Goal: Information Seeking & Learning: Find specific fact

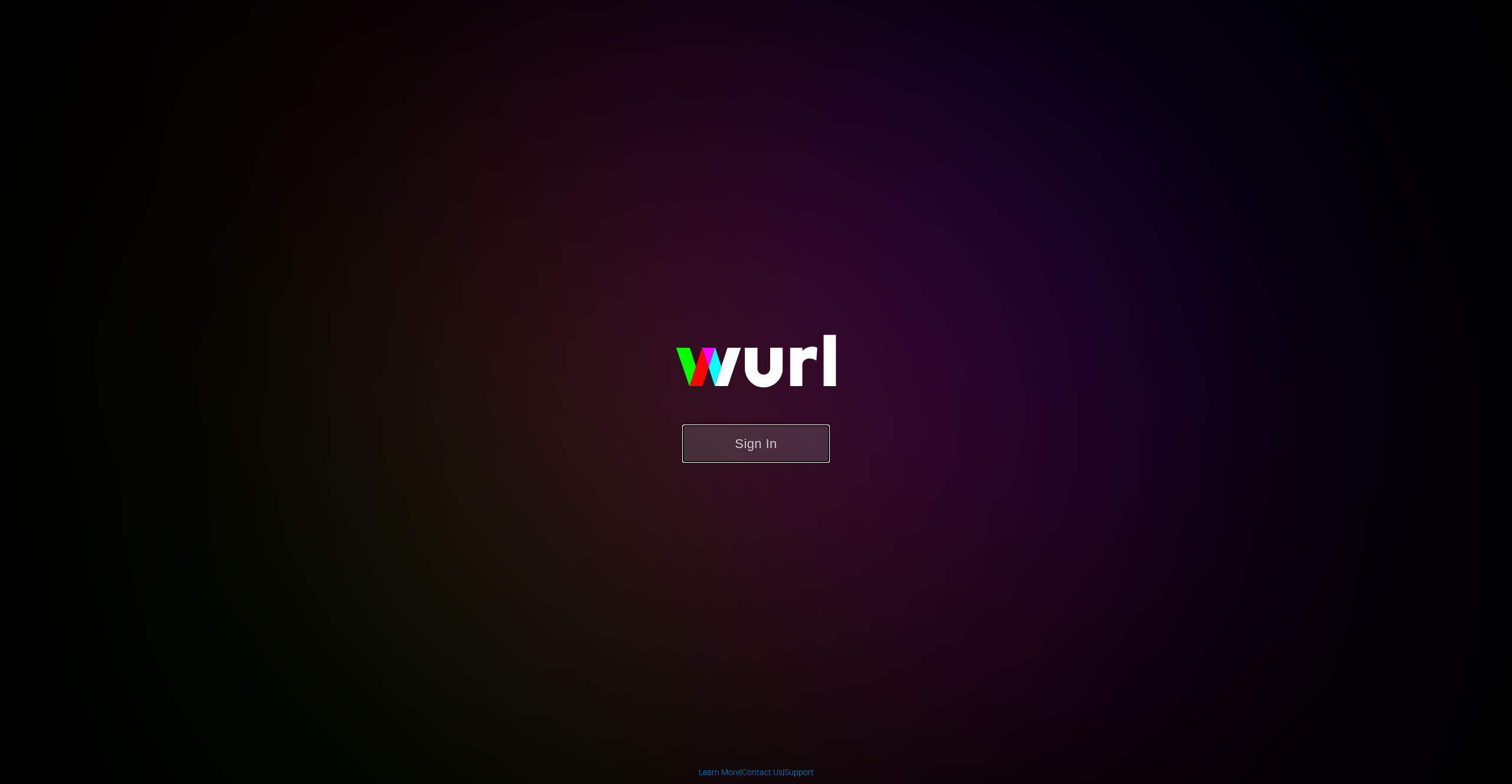
click at [740, 453] on button "Sign In" at bounding box center [756, 444] width 148 height 39
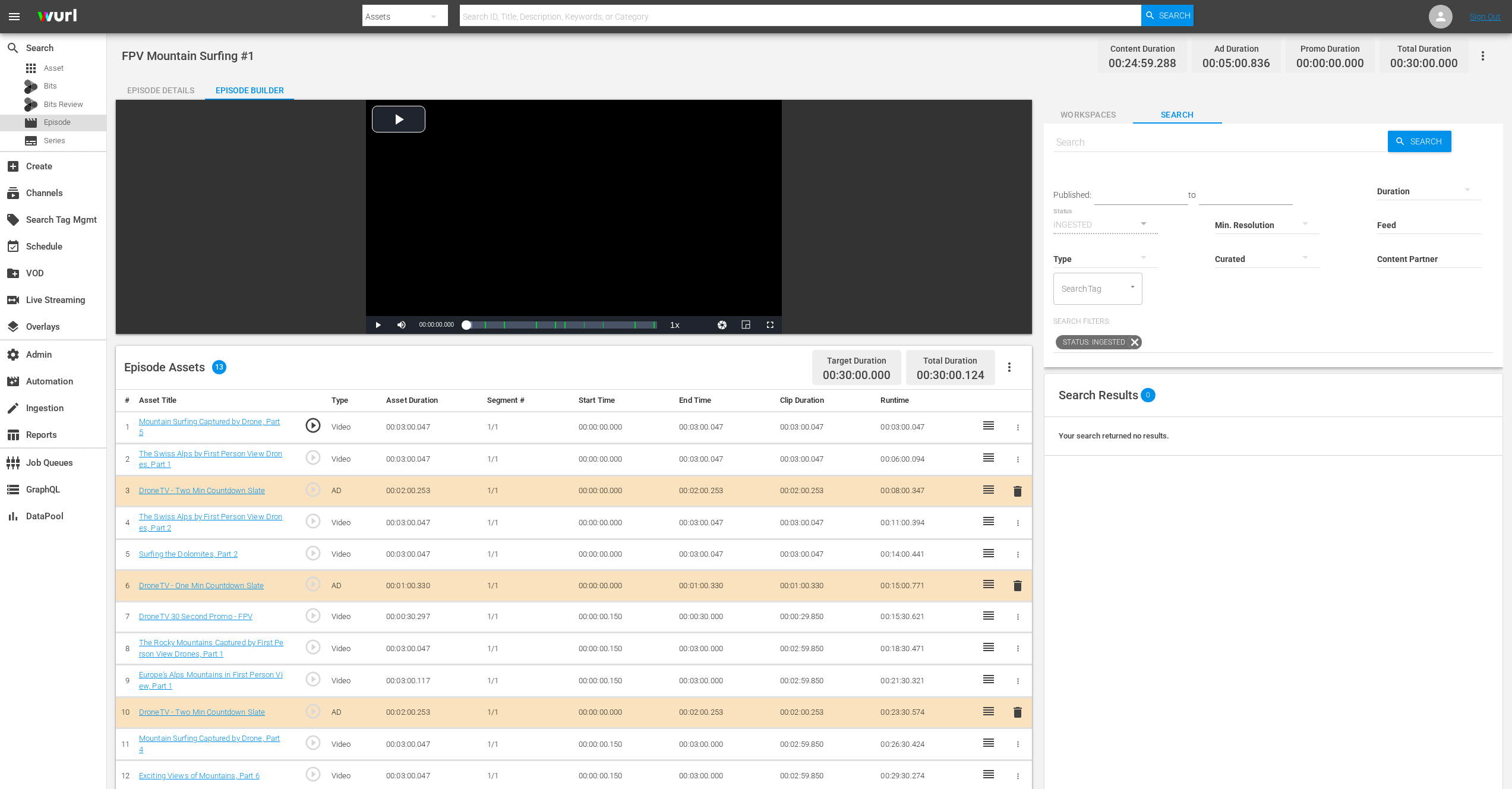
click at [60, 125] on span "Episode" at bounding box center [57, 123] width 27 height 12
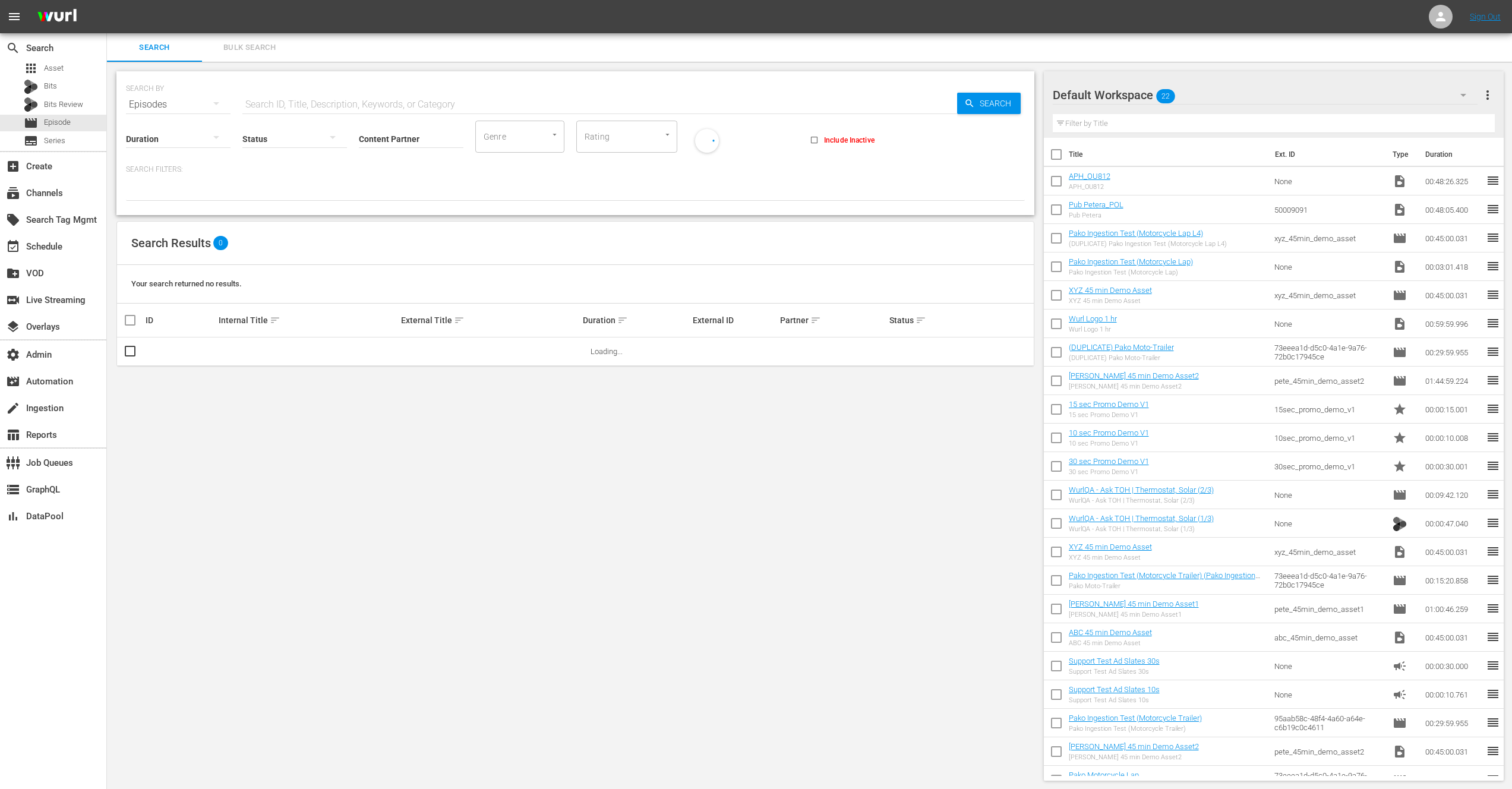
click at [245, 38] on button "Bulk Search" at bounding box center [250, 47] width 95 height 29
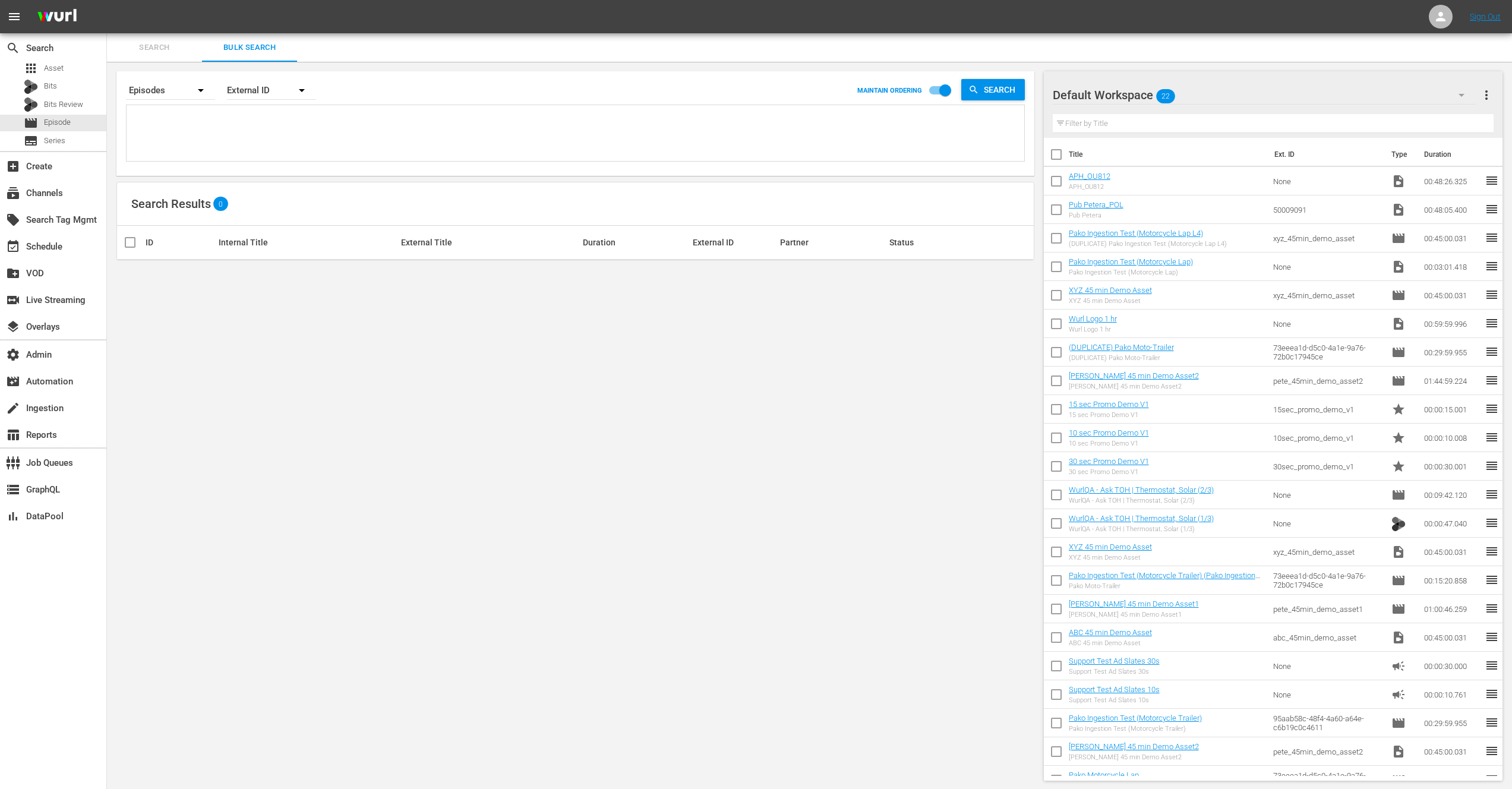
click at [234, 134] on textarea at bounding box center [576, 135] width 894 height 54
click at [279, 85] on div "External ID" at bounding box center [271, 90] width 89 height 33
click at [264, 139] on div "Wurl ID" at bounding box center [265, 142] width 47 height 19
click at [264, 139] on div "External ID Wurl ID Title" at bounding box center [756, 394] width 1512 height 789
click at [264, 132] on textarea at bounding box center [576, 135] width 894 height 54
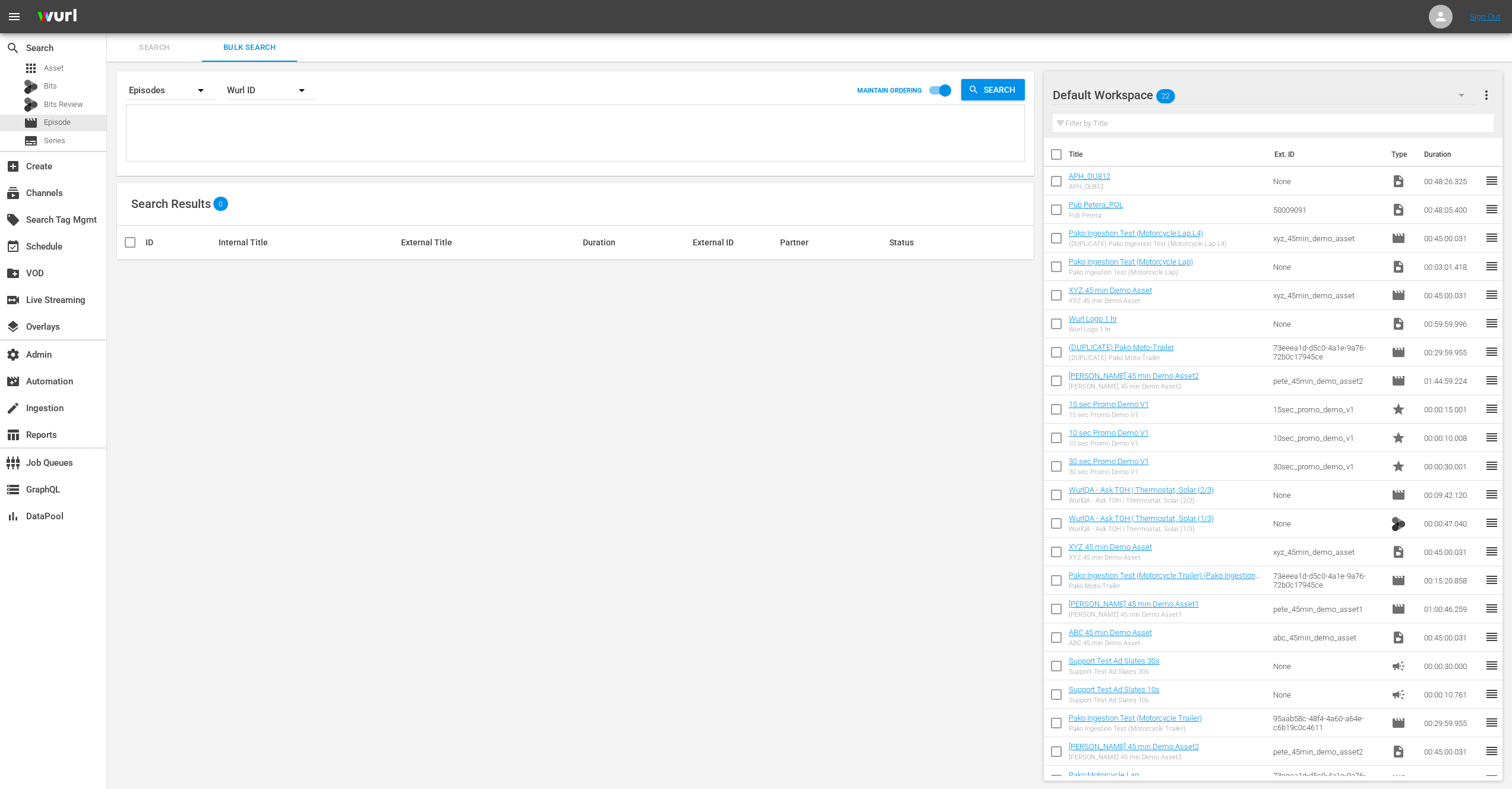
paste textarea "66795355 66795357 66795358 66795359 66795361 66795362"
type textarea "66795355 66795357 66795358 66795359 66795361 66795362"
click at [995, 91] on span "Search" at bounding box center [1001, 89] width 46 height 21
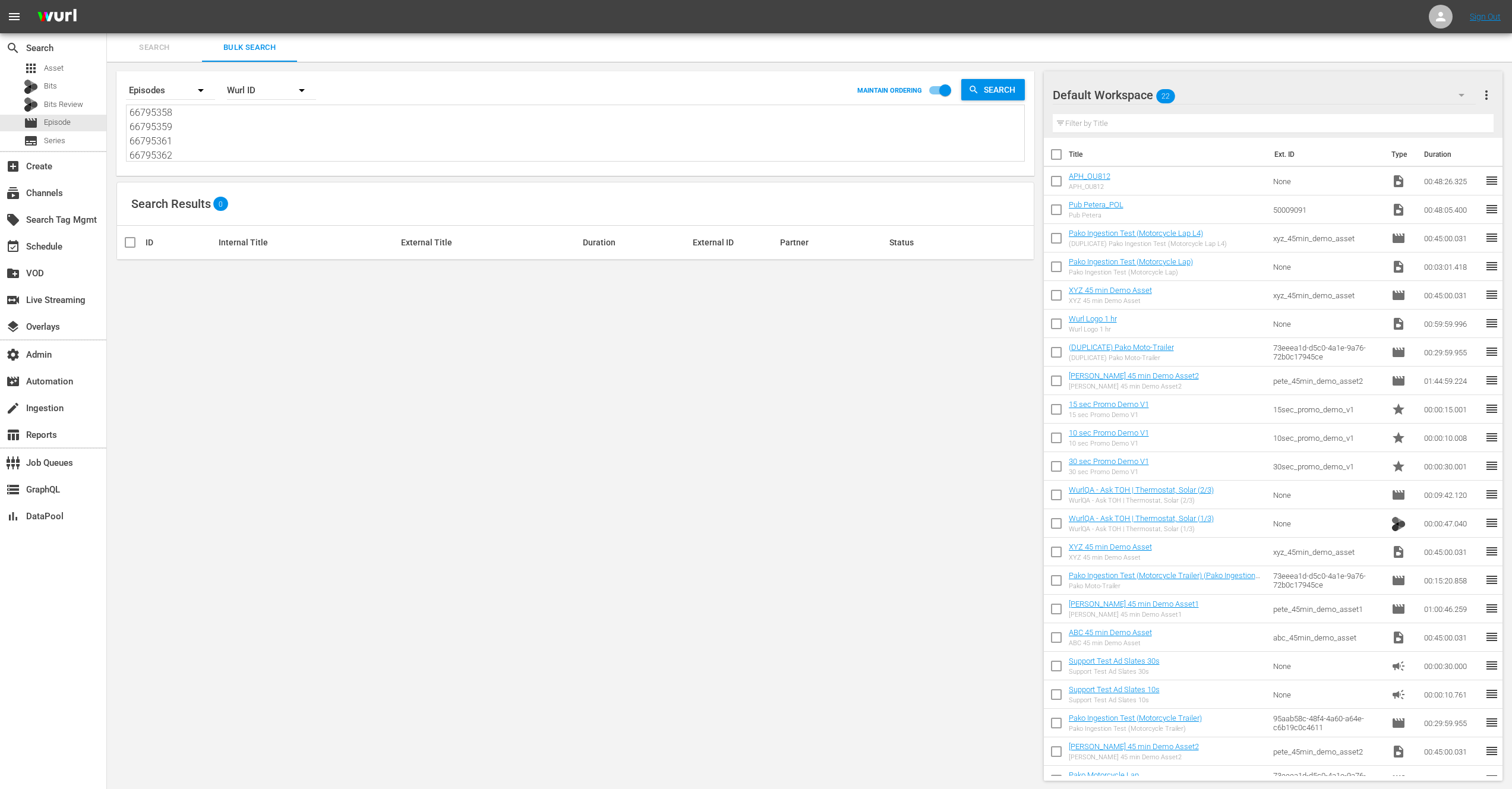
scroll to position [0, 0]
click at [228, 122] on textarea "66795355 66795357 66795358 66795359 66795361 66795362" at bounding box center [576, 134] width 894 height 54
click at [228, 121] on textarea "66795355 66795357 66795358 66795359 66795361 66795362" at bounding box center [576, 134] width 894 height 54
click at [183, 115] on textarea "66795355 66795357 66795358 66795359 66795361 66795362" at bounding box center [576, 134] width 894 height 54
type textarea "66795355, 66795357 66795358 66795359 66795361 66795362"
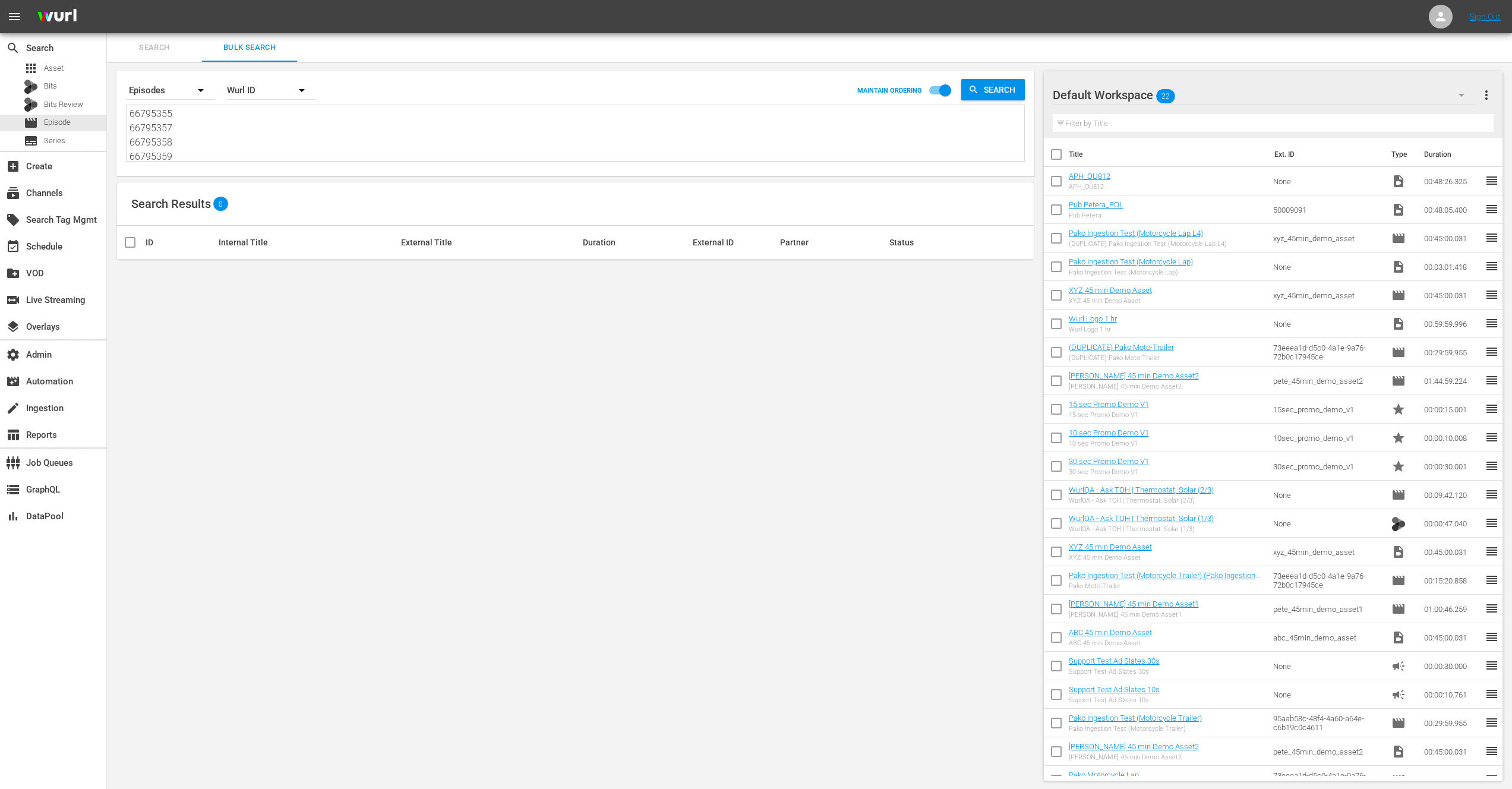
type textarea "66795355, 66795357 66795358 66795359 66795361 66795362"
click at [183, 128] on textarea "66795355, 66795357 66795358 66795359 66795361 66795362" at bounding box center [576, 134] width 894 height 54
type textarea "66795355, 66795357, 66795358 66795359 66795361 66795362"
click at [177, 147] on textarea "66795355, 66795357, 66795358 66795359 66795361 66795362" at bounding box center [576, 134] width 894 height 54
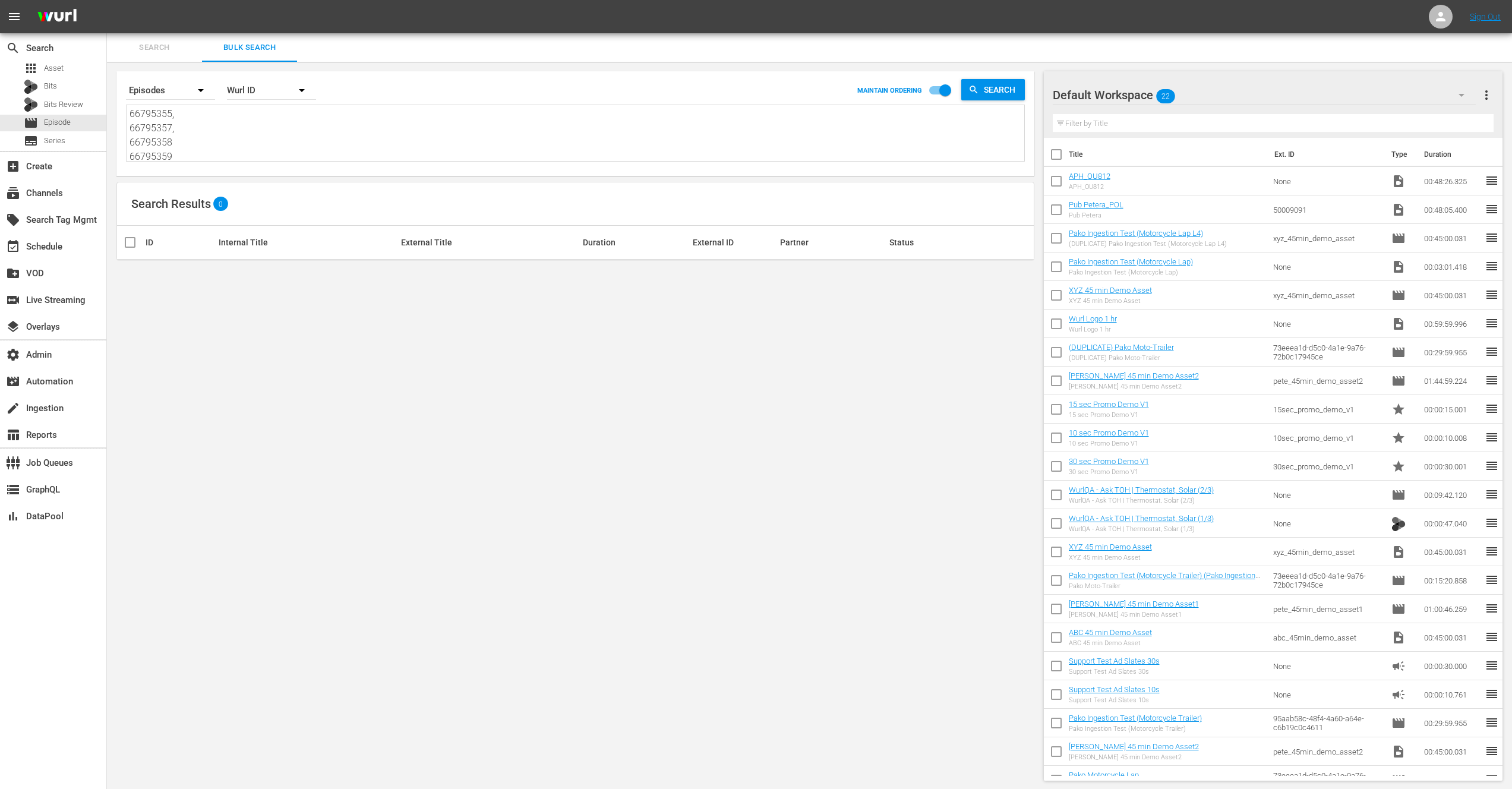
type textarea "66795355, 66795357, 66795358, 66795359 66795361 66795362"
click at [177, 153] on textarea "66795355, 66795357, 66795358, 66795359 66795361 66795362" at bounding box center [576, 134] width 894 height 54
type textarea "66795355, 66795357, 66795358, 66795359, 66795361 66795362"
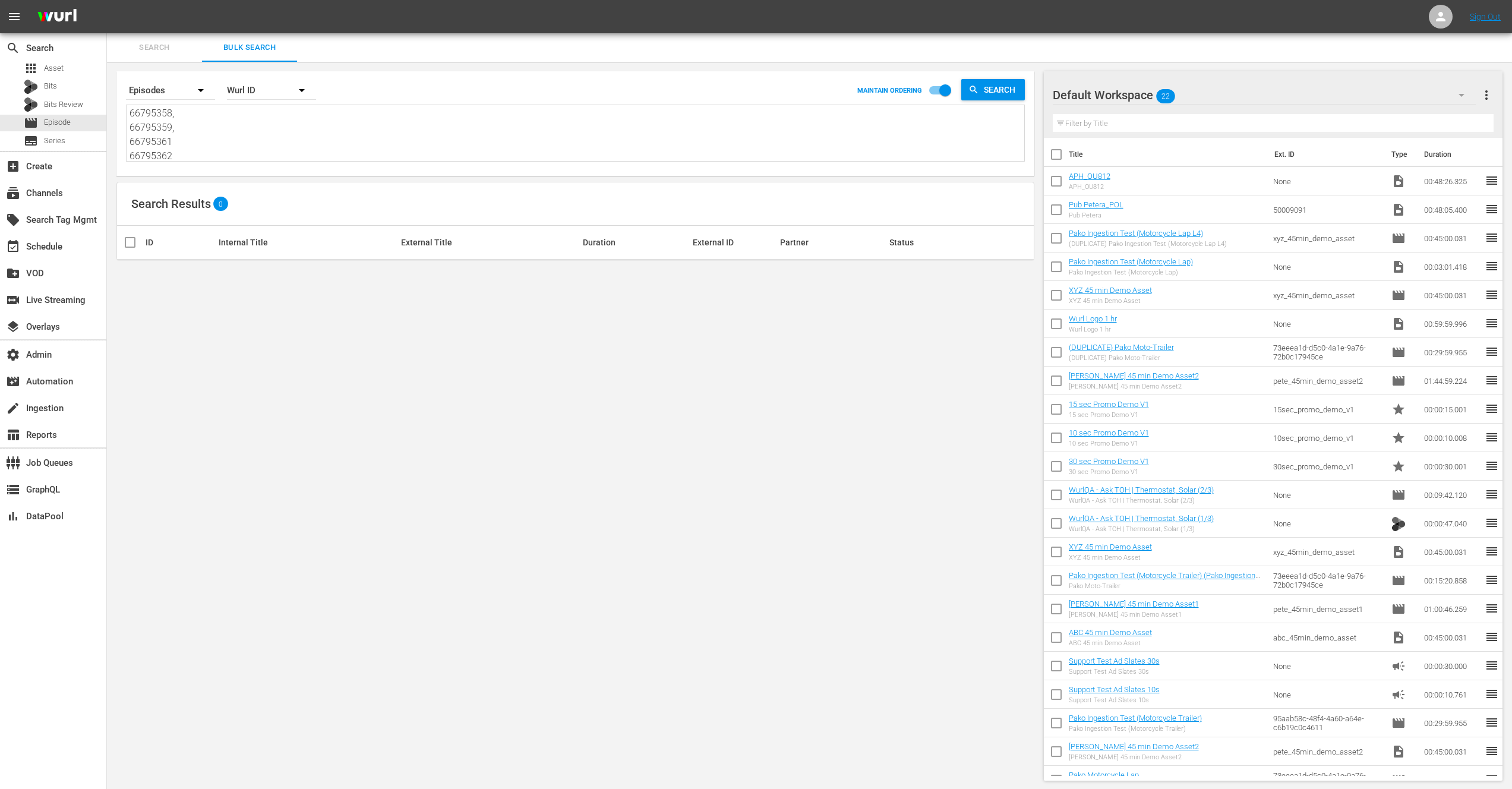
click at [182, 137] on textarea "66795355, 66795357, 66795358, 66795359, 66795361 66795362" at bounding box center [576, 134] width 894 height 54
type textarea "66795355, 66795357, 66795358, 66795359, 66795361, 66795362"
click at [181, 154] on textarea "66795355, 66795357, 66795358, 66795359, 66795361, 66795362" at bounding box center [576, 134] width 894 height 54
type textarea "66795355, 66795357, 66795358, 66795359, 66795361, 66795362,"
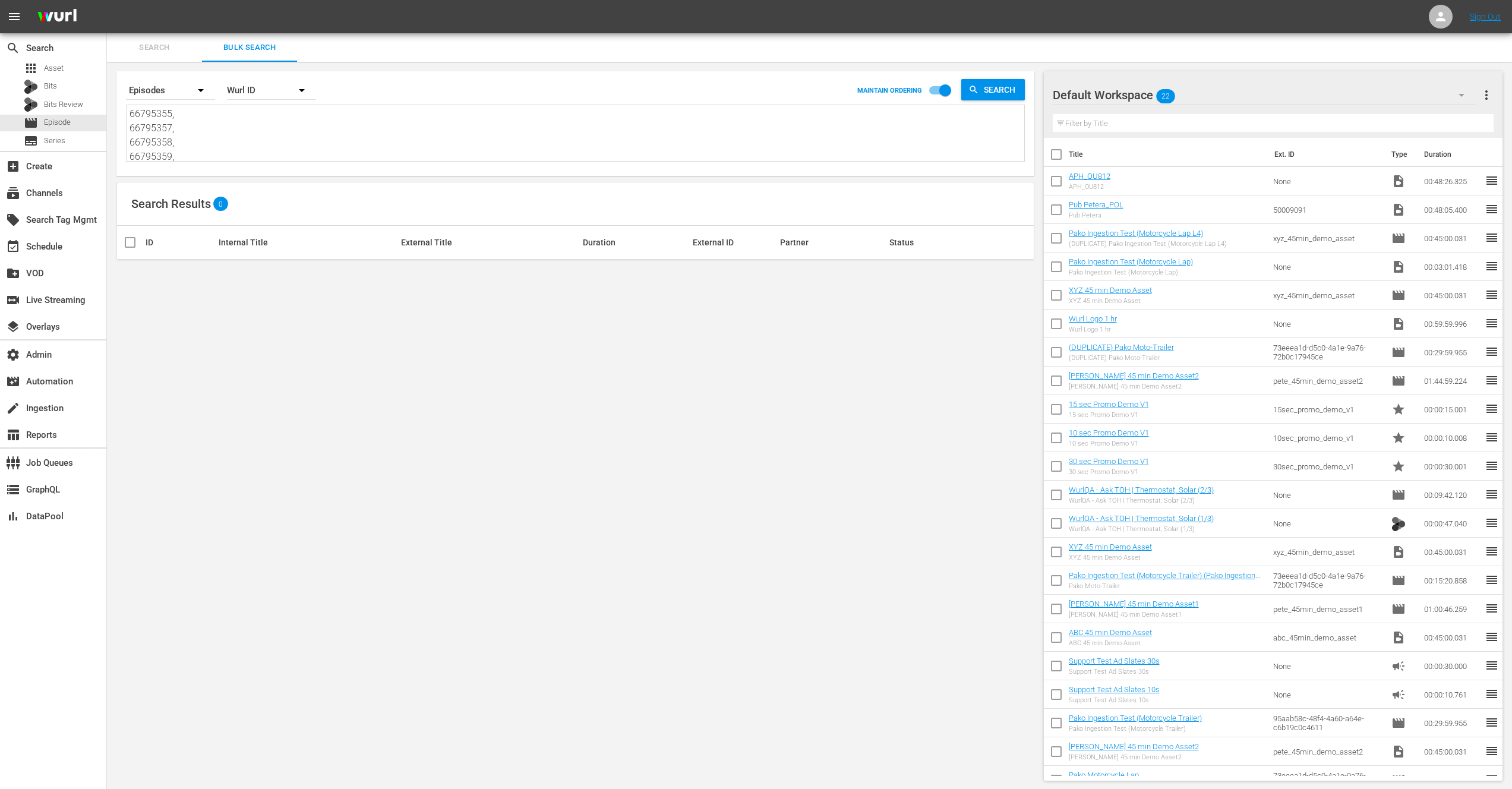
type textarea "66795355, 66795357, 66795358, 66795359, 66795361, 66795362,"
click at [329, 480] on div "Search By Episodes Order By Wurl ID MAINTAIN ORDERING Search 66795355, 66795357…" at bounding box center [575, 426] width 937 height 728
click at [987, 90] on span "Search" at bounding box center [1001, 89] width 46 height 21
click at [247, 86] on div "Wurl ID" at bounding box center [271, 90] width 89 height 33
click at [257, 125] on div "External ID" at bounding box center [265, 123] width 47 height 19
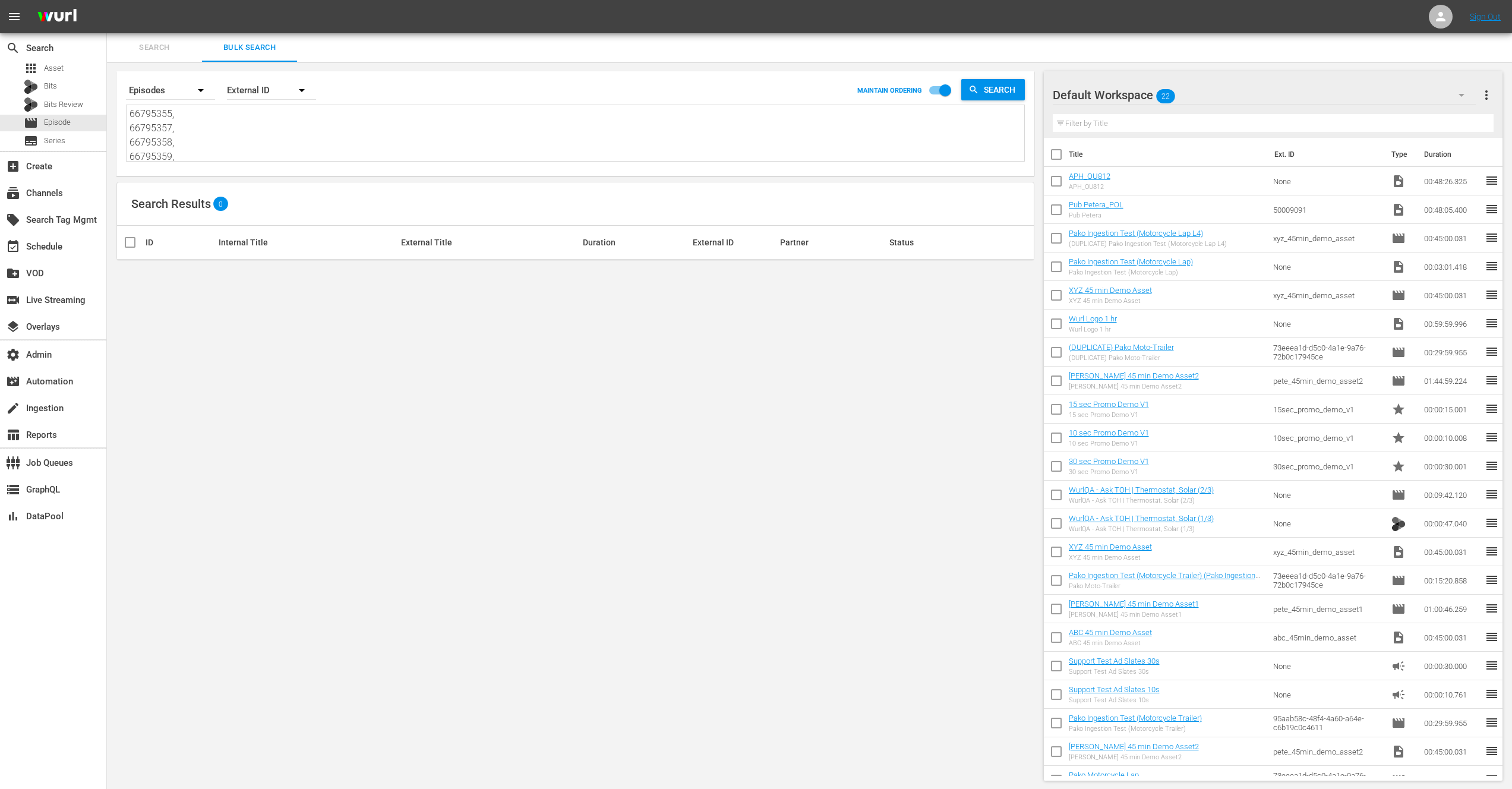
click at [152, 47] on span "Search" at bounding box center [154, 47] width 81 height 13
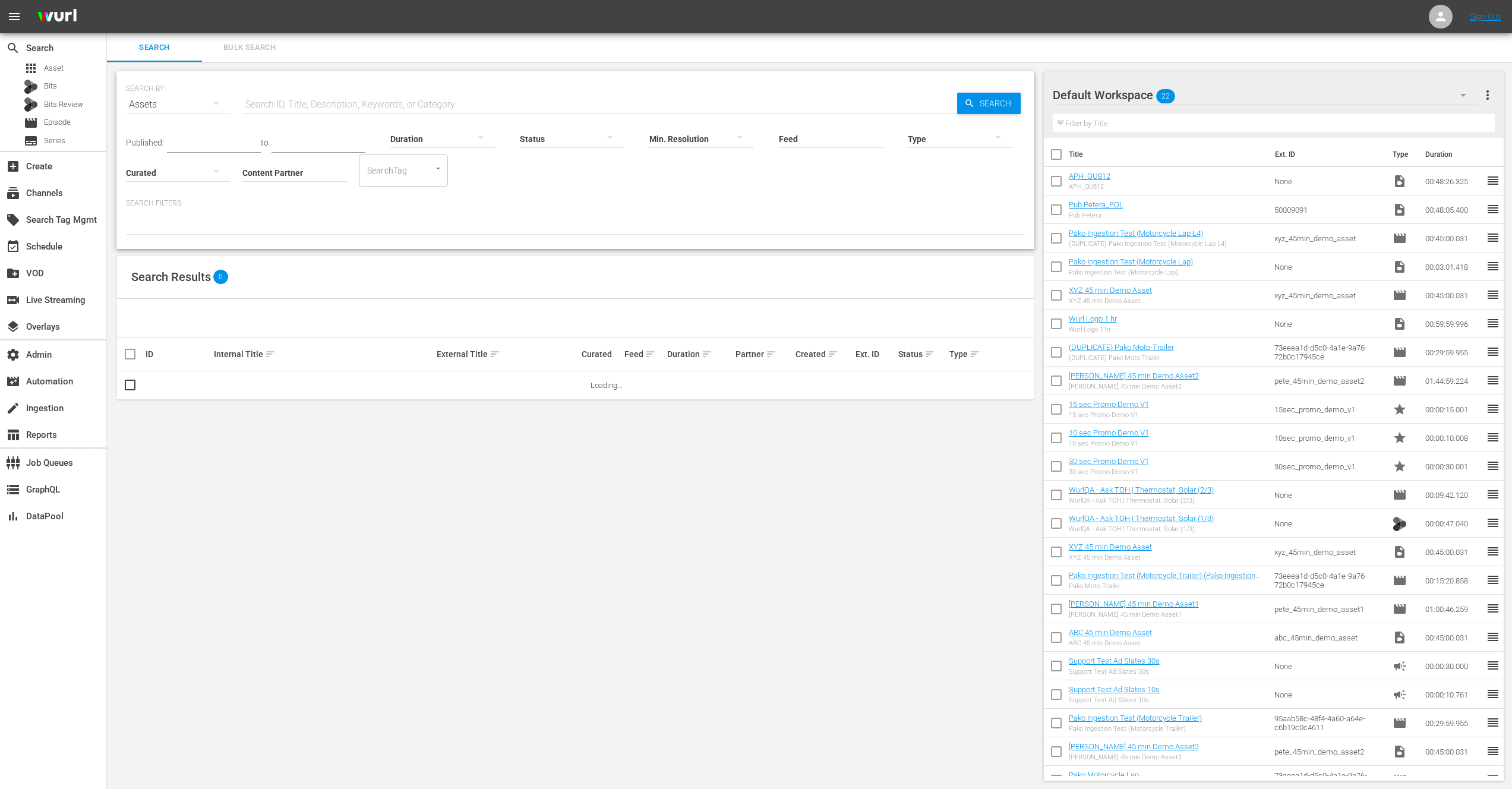
click at [184, 111] on div "Assets" at bounding box center [178, 104] width 104 height 33
click at [168, 181] on div "Episodes" at bounding box center [164, 184] width 47 height 19
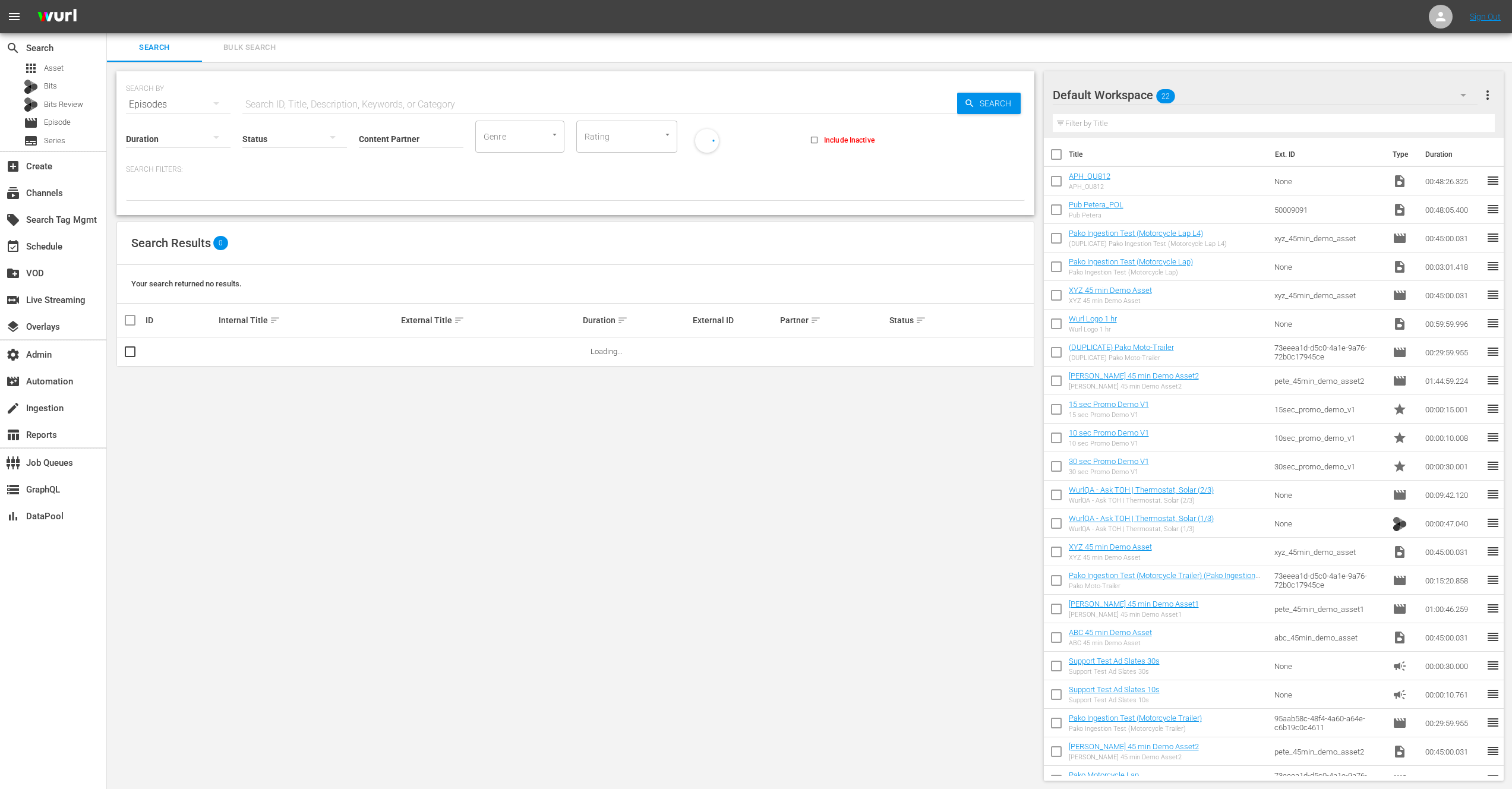
click at [300, 101] on input "text" at bounding box center [599, 104] width 715 height 29
paste input "66795355 66795357 66795358 66795359 66795361 66795362"
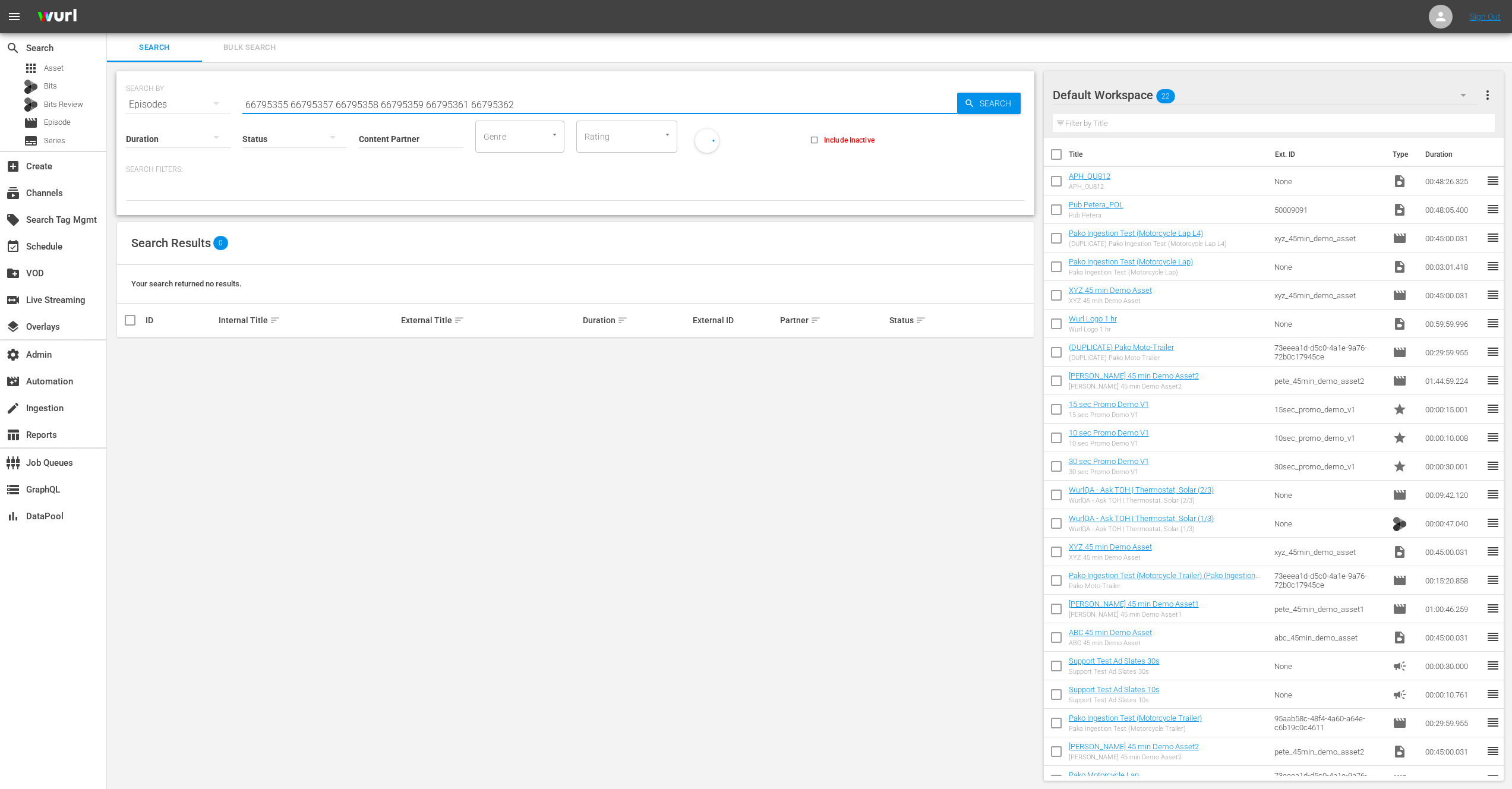
drag, startPoint x: 516, startPoint y: 103, endPoint x: 288, endPoint y: 107, distance: 228.0
click at [288, 107] on input "66795355 66795357 66795358 66795359 66795361 66795362" at bounding box center [599, 104] width 715 height 29
type input "66795355"
click at [170, 105] on div "Episodes" at bounding box center [178, 104] width 104 height 33
drag, startPoint x: 158, startPoint y: 220, endPoint x: 163, endPoint y: 216, distance: 6.4
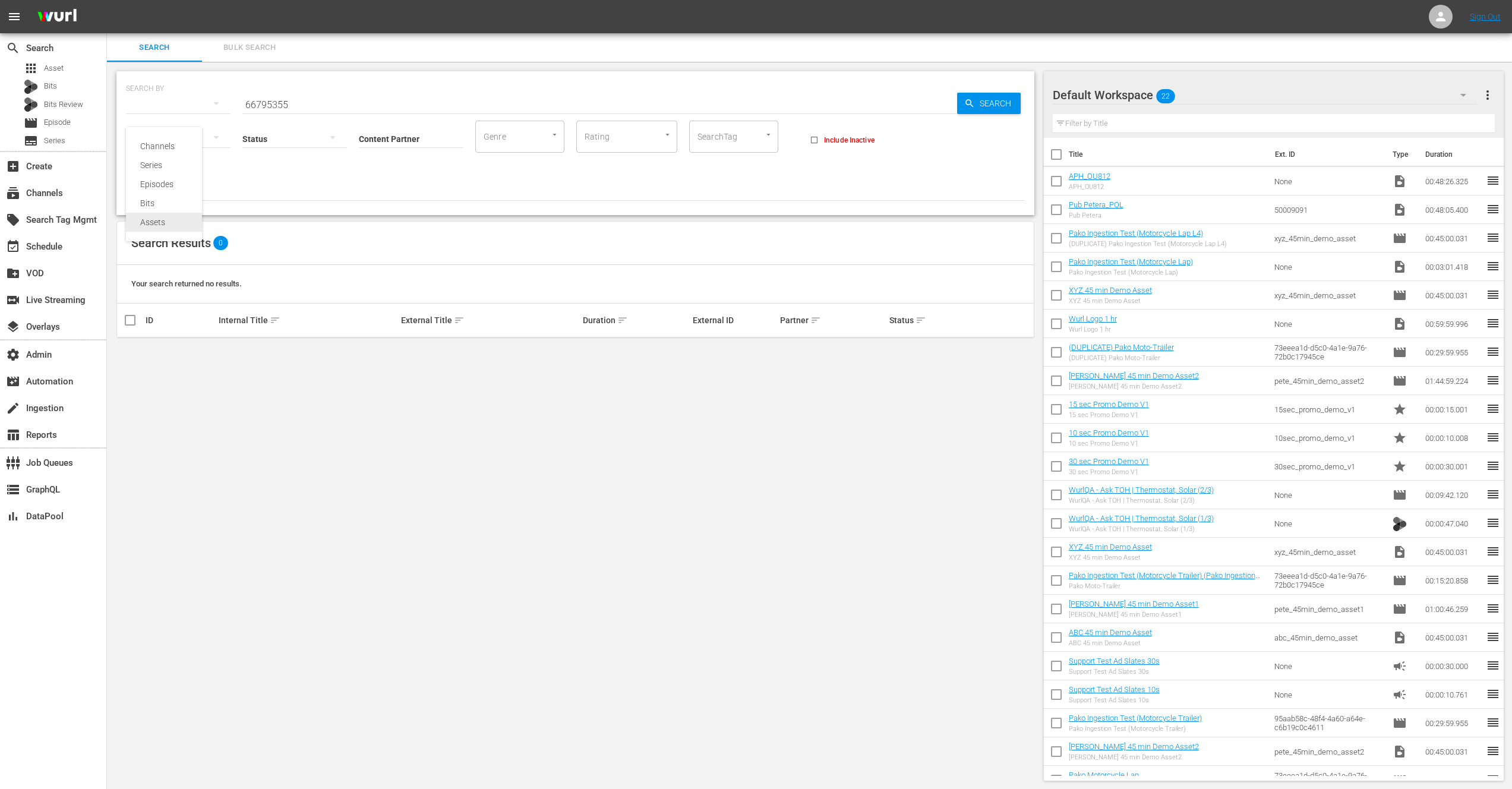
click at [158, 220] on div "Assets" at bounding box center [164, 222] width 47 height 19
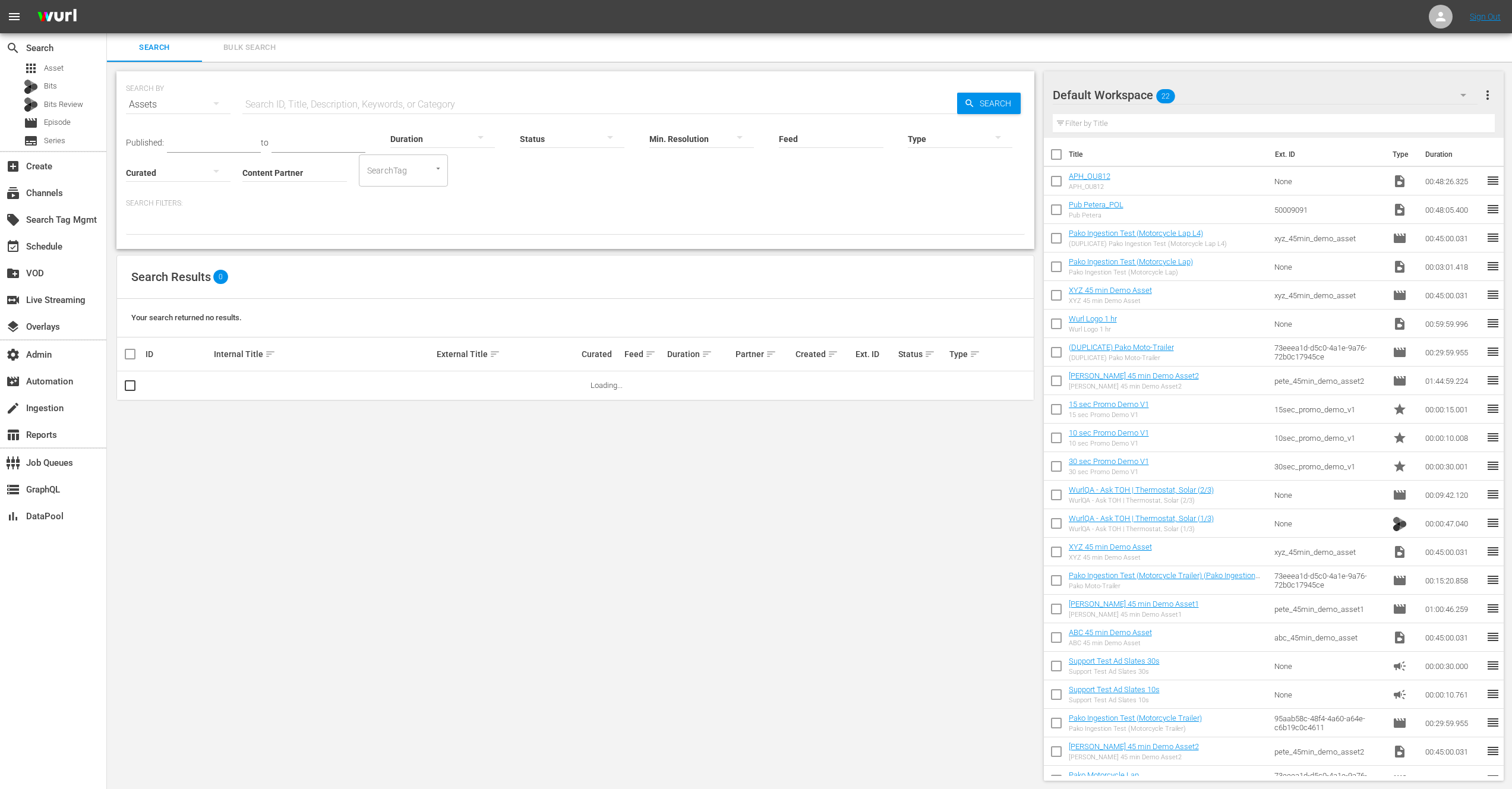
click at [288, 98] on input "text" at bounding box center [599, 104] width 715 height 29
paste input "106930332"
type input "106930332"
click at [496, 172] on div "Published: to Duration Status Min. Resolution Feed Feed Title Type Curated Cont…" at bounding box center [575, 153] width 899 height 68
click at [256, 386] on link "Life in the Balance" at bounding box center [245, 385] width 62 height 9
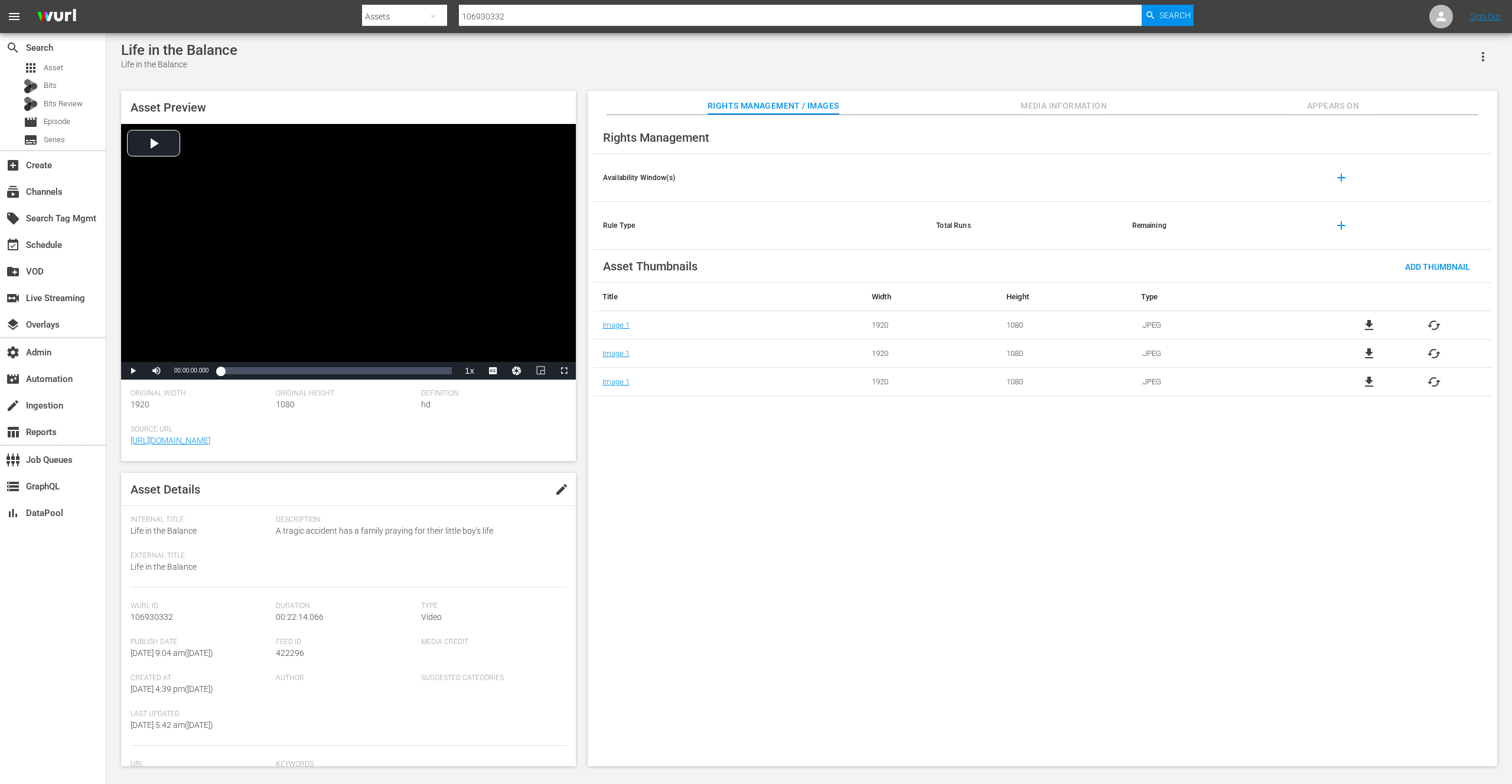
click at [1333, 107] on span "Appears On" at bounding box center [1333, 106] width 89 height 14
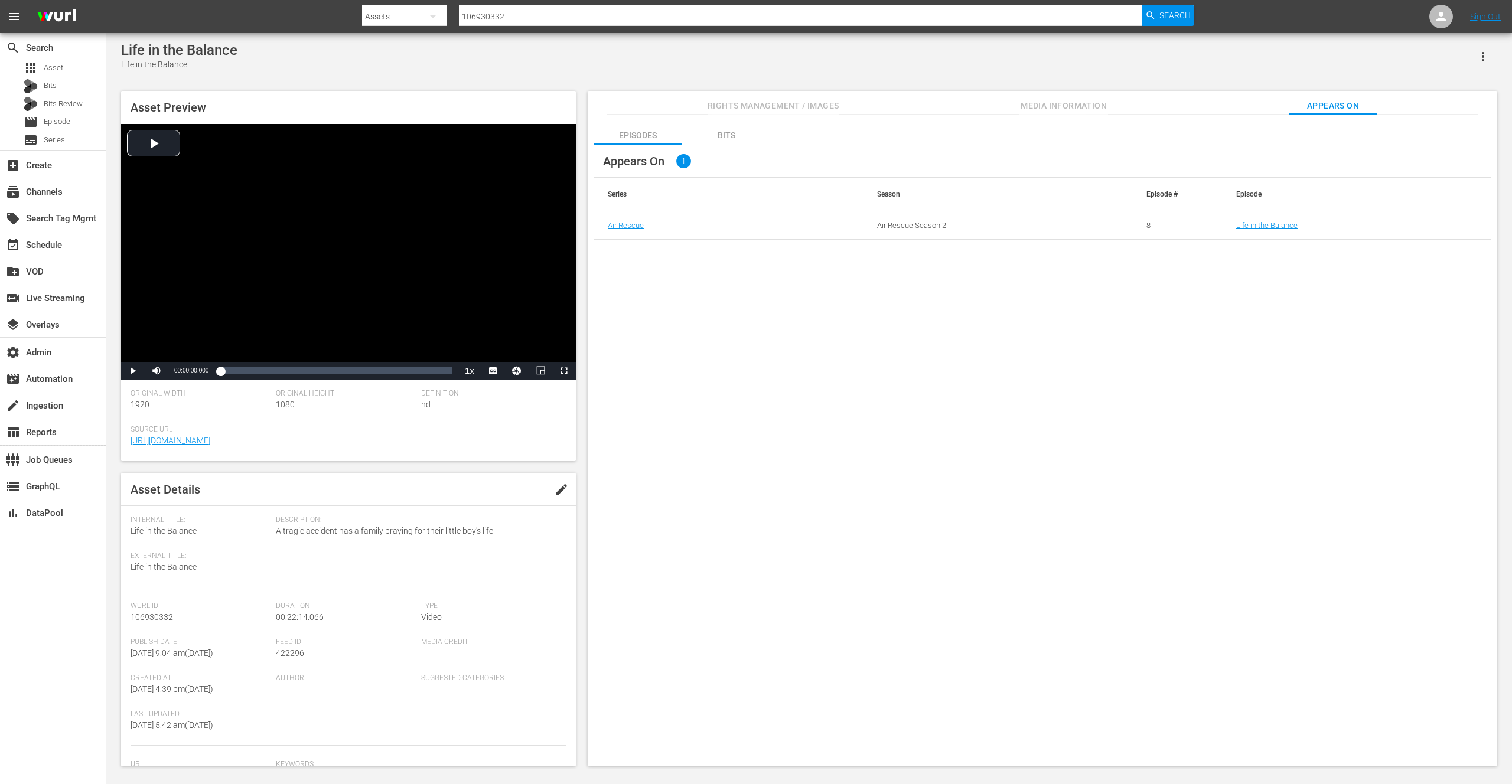
click at [894, 412] on div "Episodes Bits Appears On 1 Series Season Episode # Episode Air Rescue Air Rescu…" at bounding box center [1042, 441] width 909 height 652
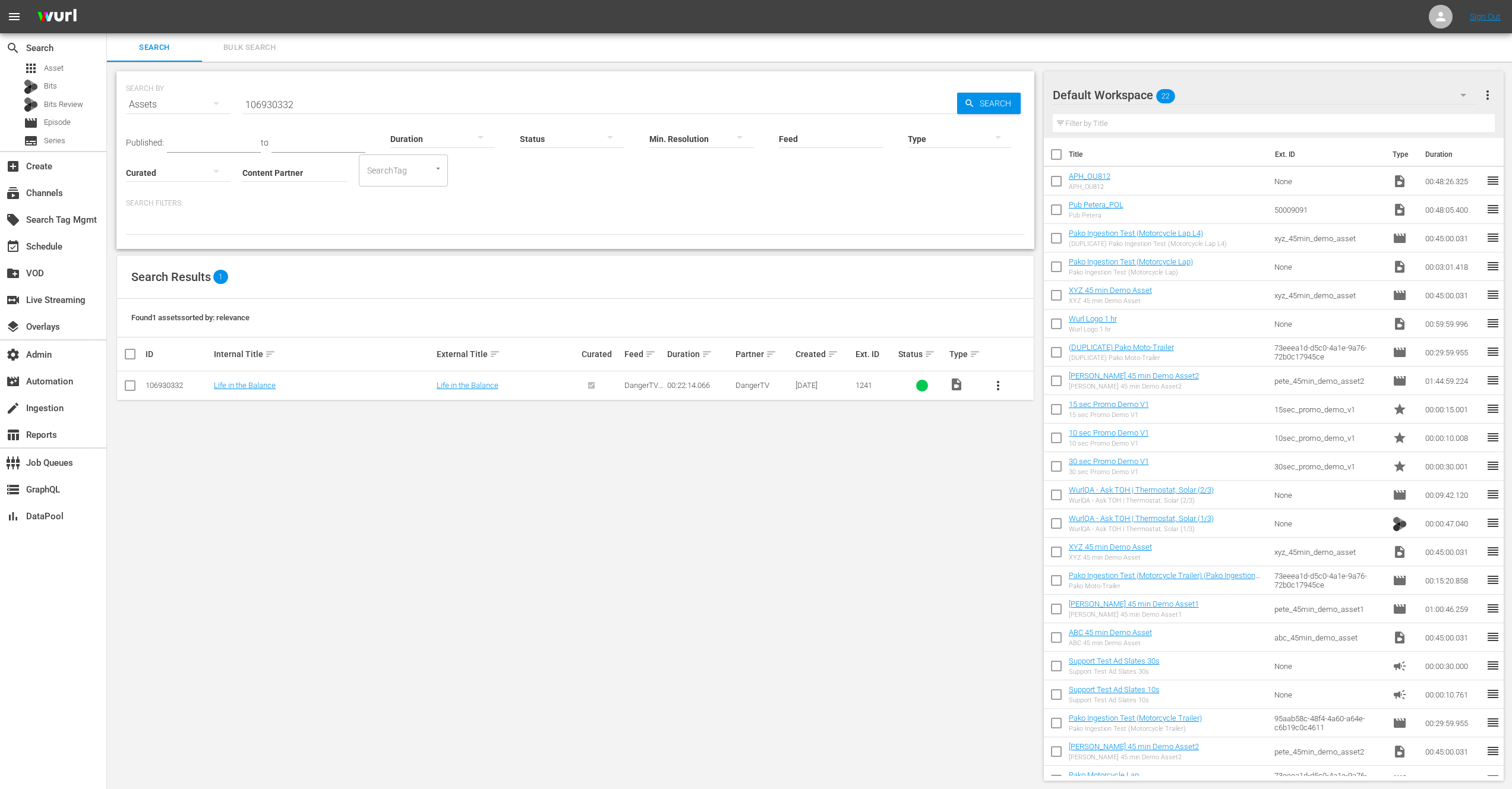
click at [165, 108] on div "Assets" at bounding box center [178, 104] width 104 height 33
click at [165, 184] on div "Episodes" at bounding box center [164, 184] width 47 height 19
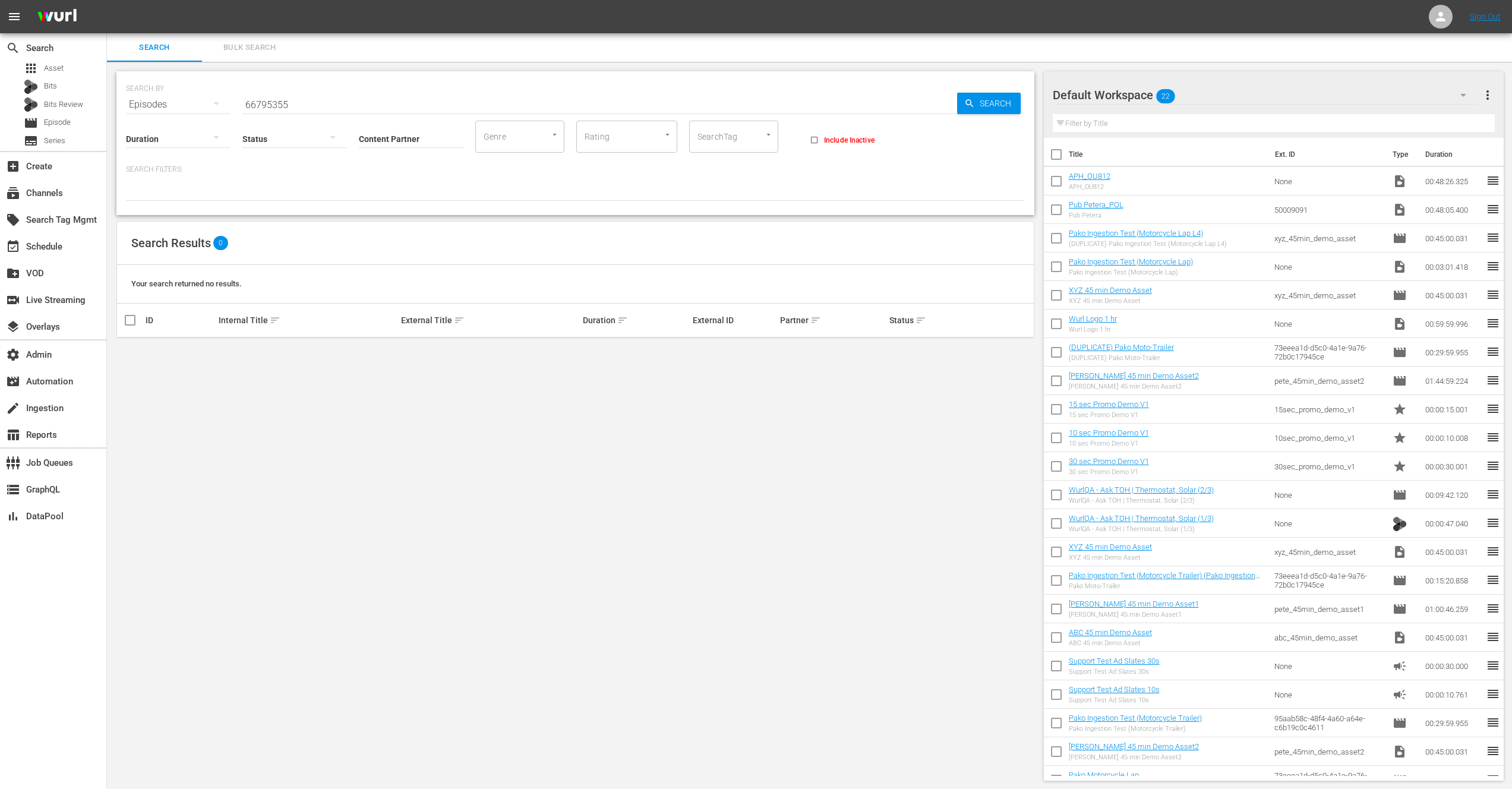
click at [267, 103] on input "66795355" at bounding box center [599, 104] width 715 height 29
paste input "Trail Bike Accident: A Life-Changing Moment"
drag, startPoint x: 437, startPoint y: 101, endPoint x: 242, endPoint y: 106, distance: 195.1
click at [242, 106] on input "Trail Bike Accident: A Life-Changing Moment" at bounding box center [599, 104] width 715 height 29
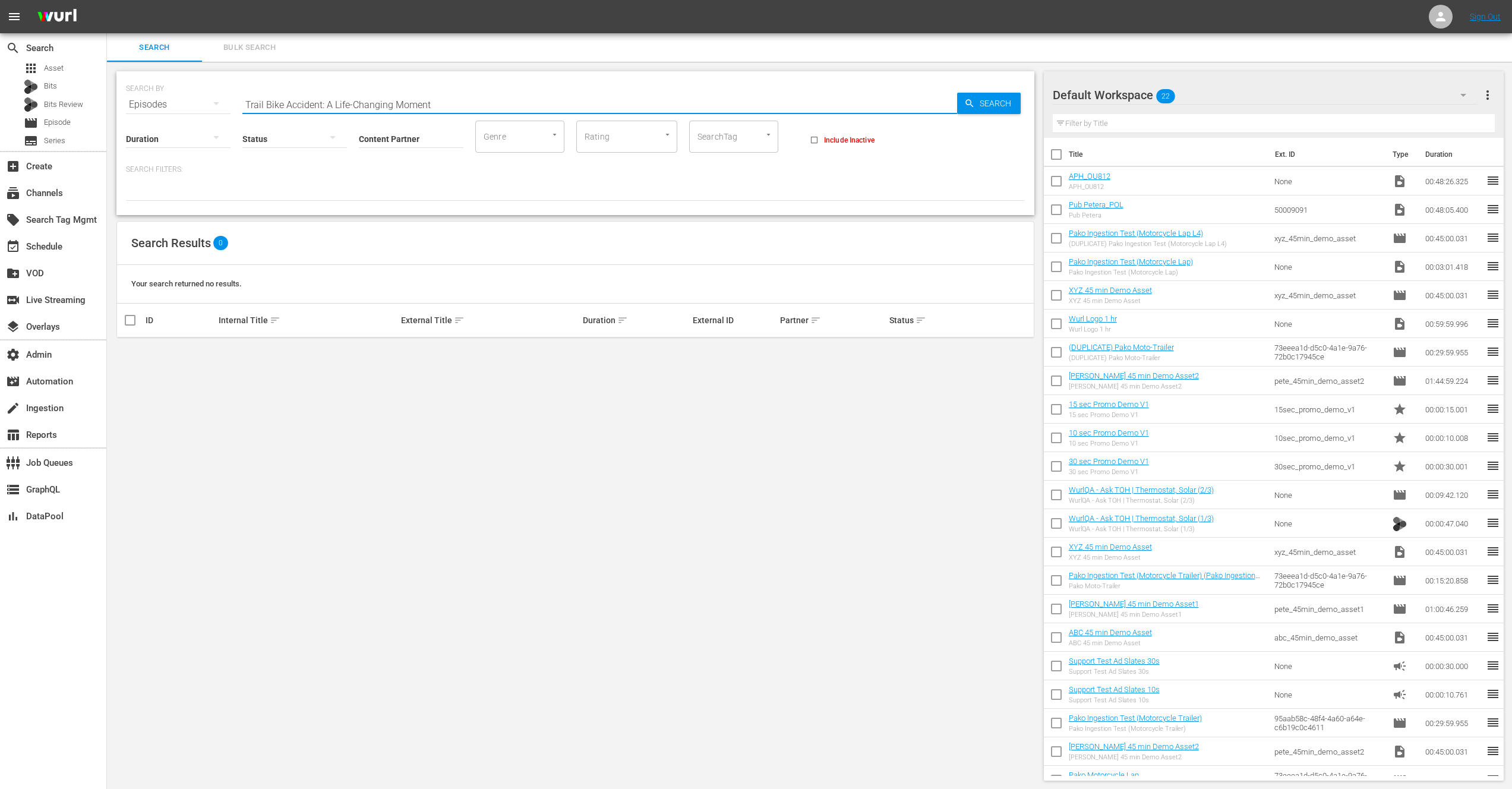
paste input "Daring Trail Bike Rescue Unfolds!"
type input "Daring Trail Bike Rescue Unfolds!"
click at [246, 46] on span "Bulk Search" at bounding box center [249, 47] width 81 height 13
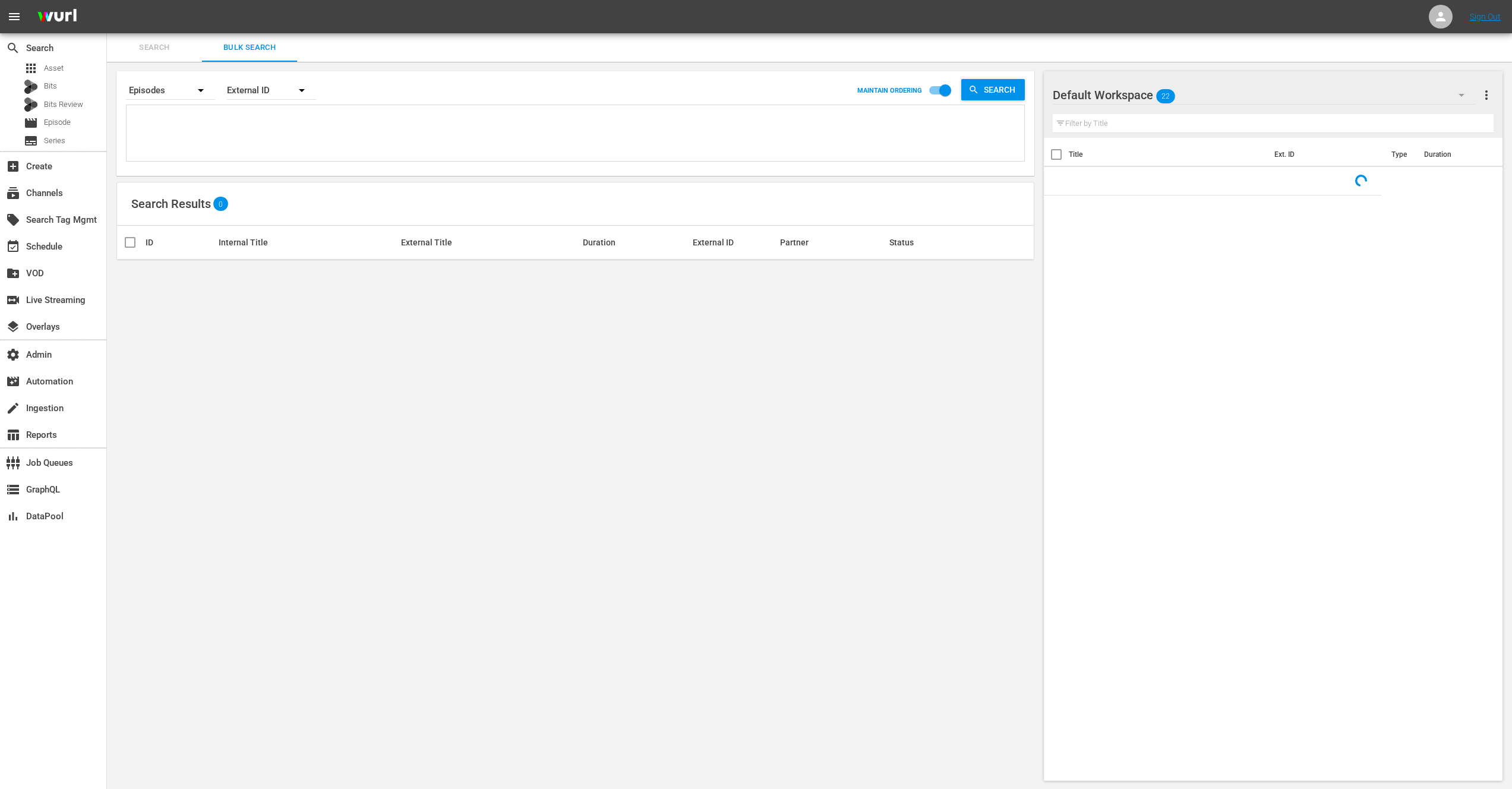
click at [255, 120] on textarea at bounding box center [576, 135] width 894 height 54
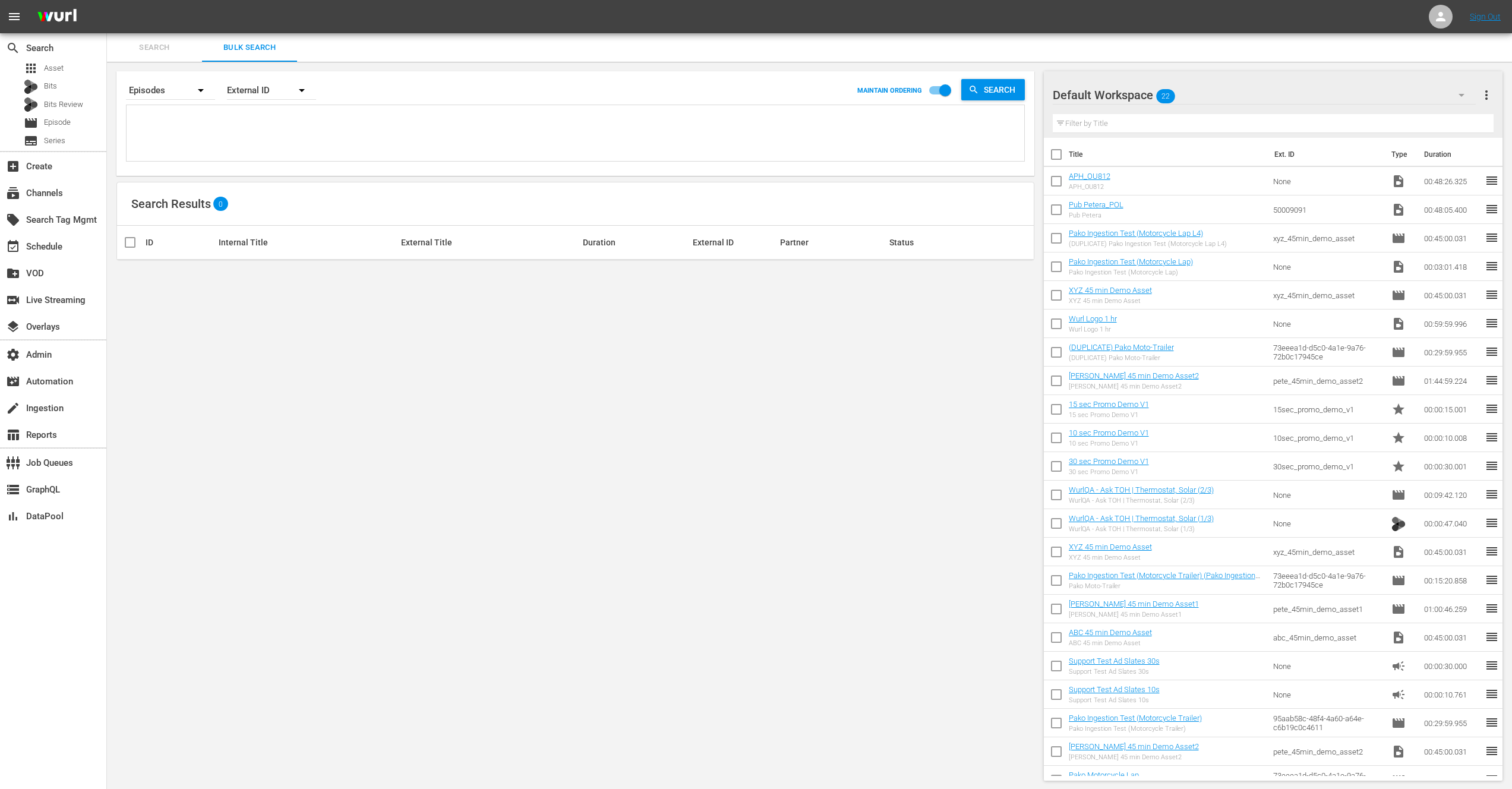
click at [268, 95] on div "External ID" at bounding box center [271, 90] width 89 height 33
click at [262, 142] on div "Wurl ID" at bounding box center [265, 142] width 47 height 19
click at [197, 134] on div "External ID Wurl ID Title" at bounding box center [756, 394] width 1512 height 789
click at [216, 131] on textarea at bounding box center [576, 135] width 894 height 54
paste textarea "66876885 66876886 66876887 66876888 66876889 66876890 66876891 66876892"
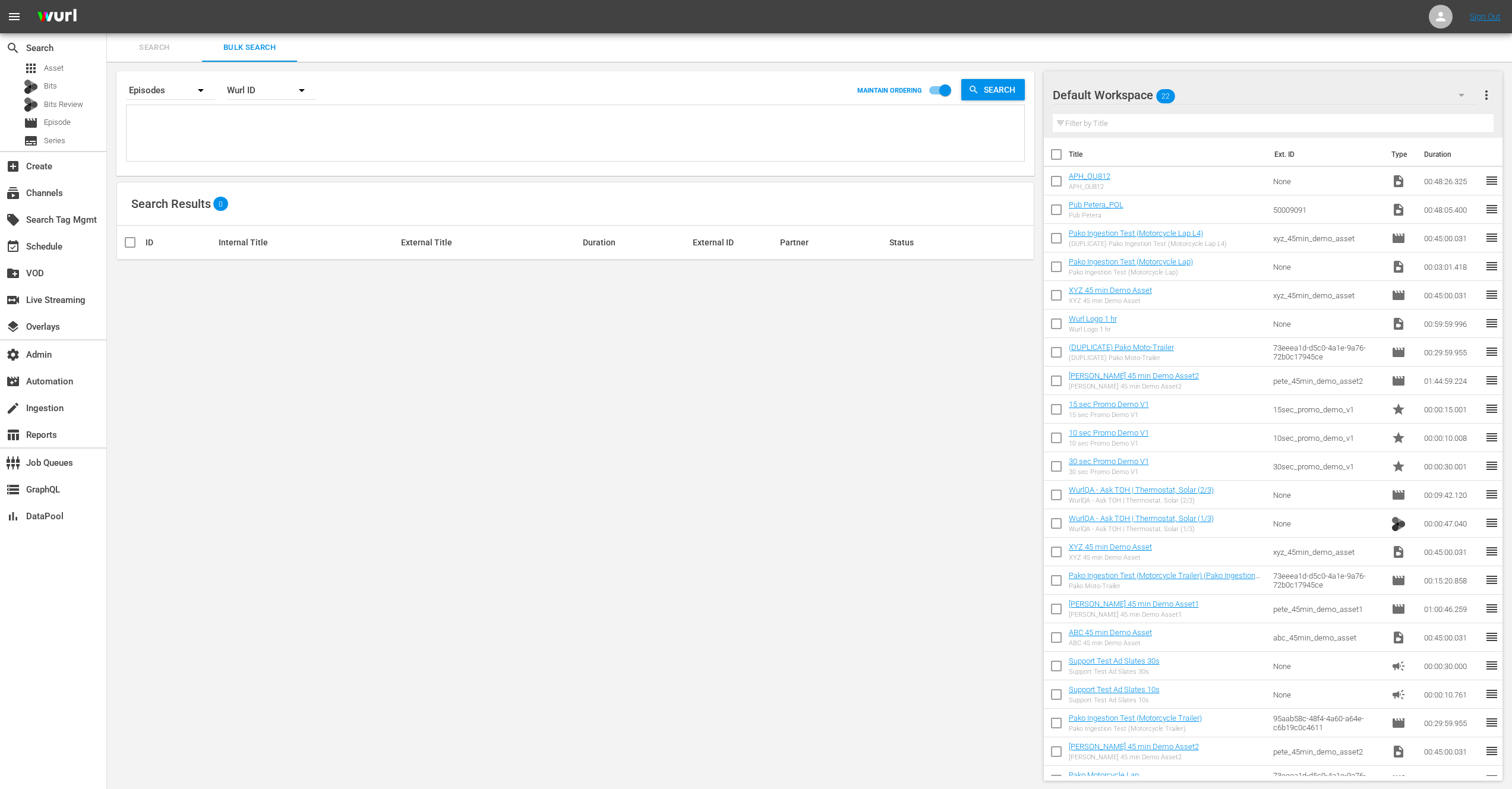
type textarea "66876885 66876886 66876887 66876888 66876889 66876890 66876891 66876892"
click at [198, 126] on textarea "66876885 66876886 66876887 66876888 66876889 66876890 66876891 66876892" at bounding box center [576, 134] width 894 height 54
paste textarea "543029 543029 9195232 9834772 9834772 10825482 10825482"
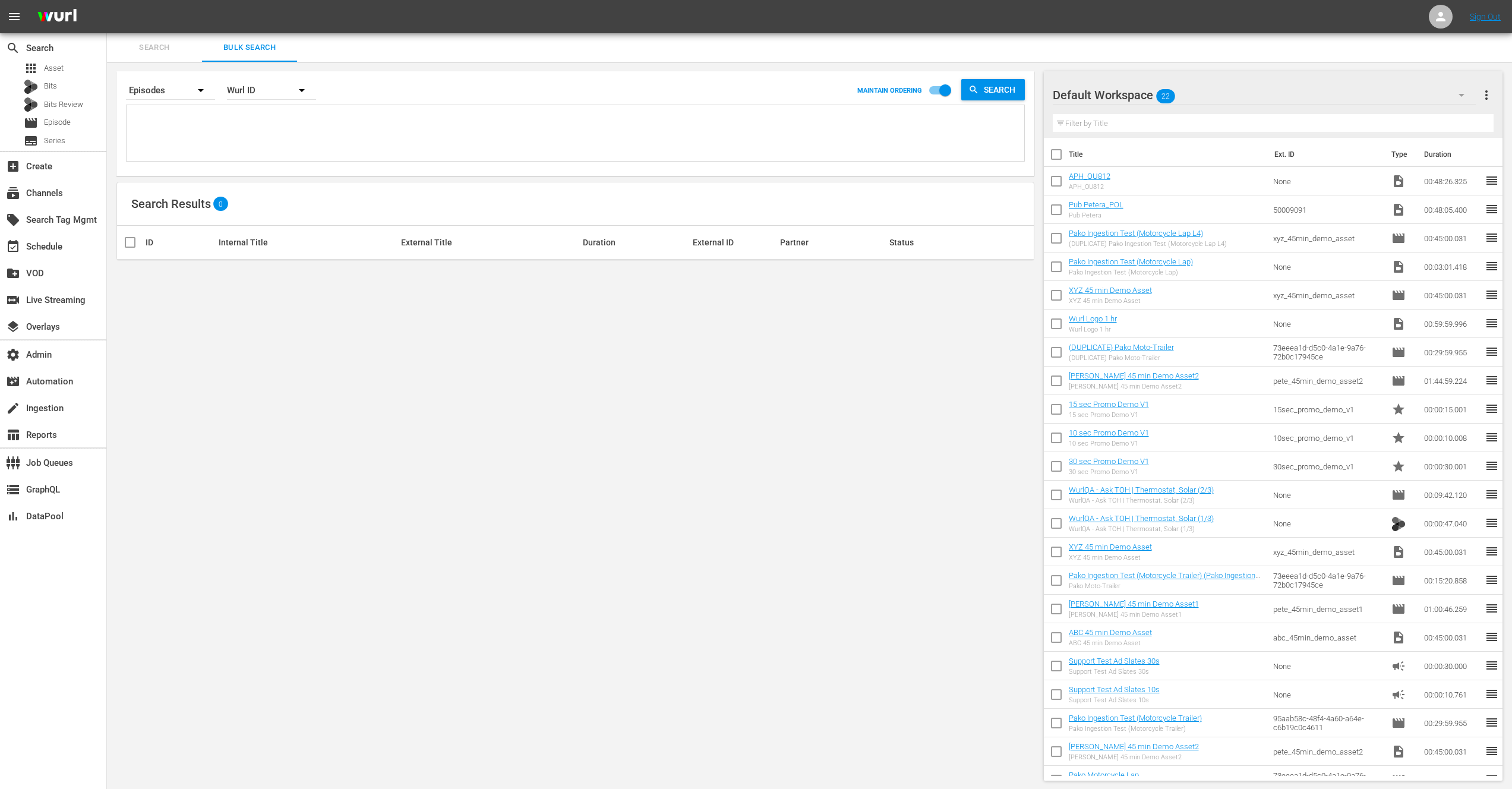
type textarea "543029 543029 9195232 9834772 9834772 10825482 10825482"
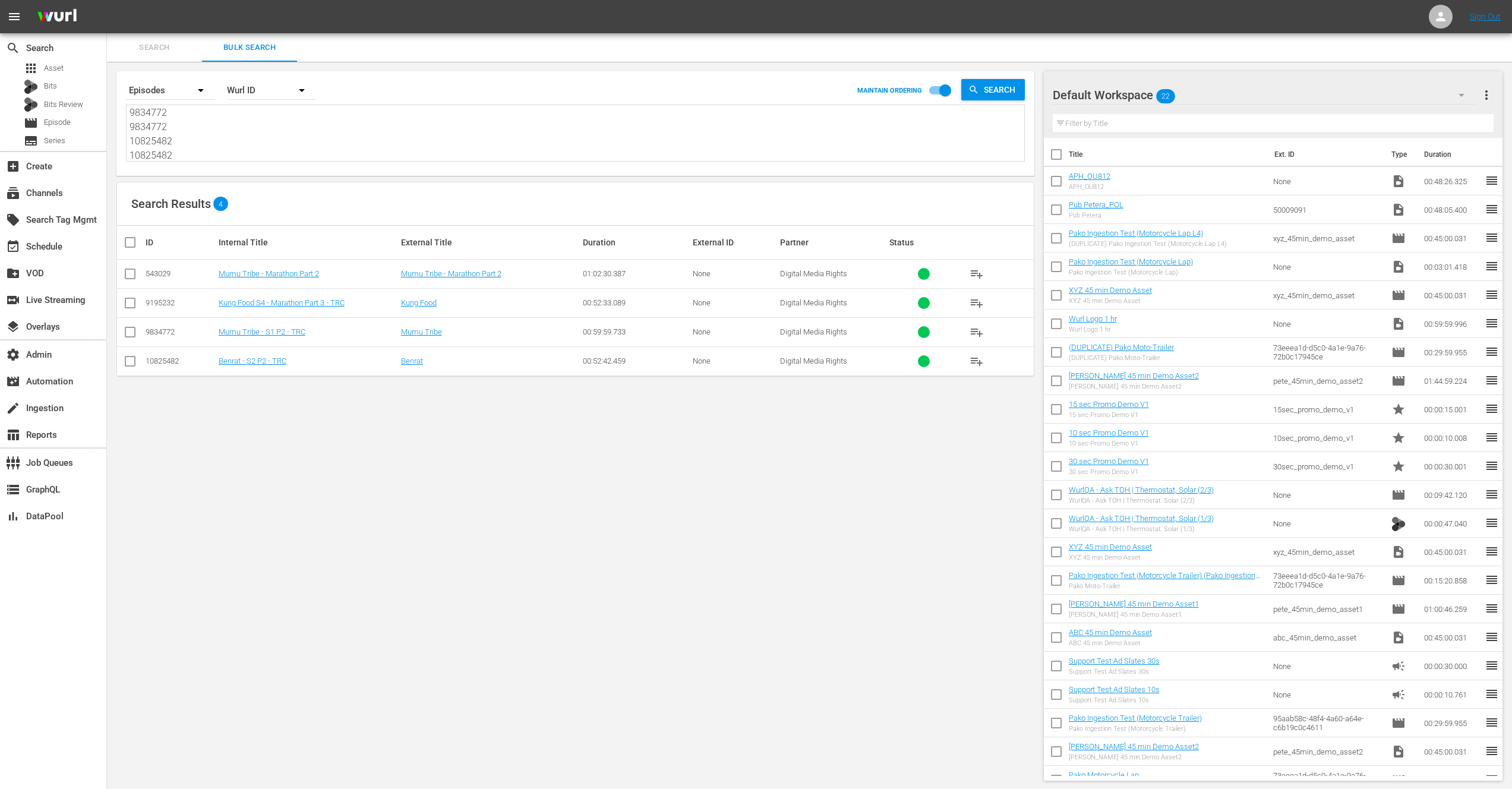
type textarea "543029 543029 9195232 9834772 9834772 10825482 10825482"
click at [998, 32] on nav "menu Sign Out" at bounding box center [756, 16] width 1512 height 33
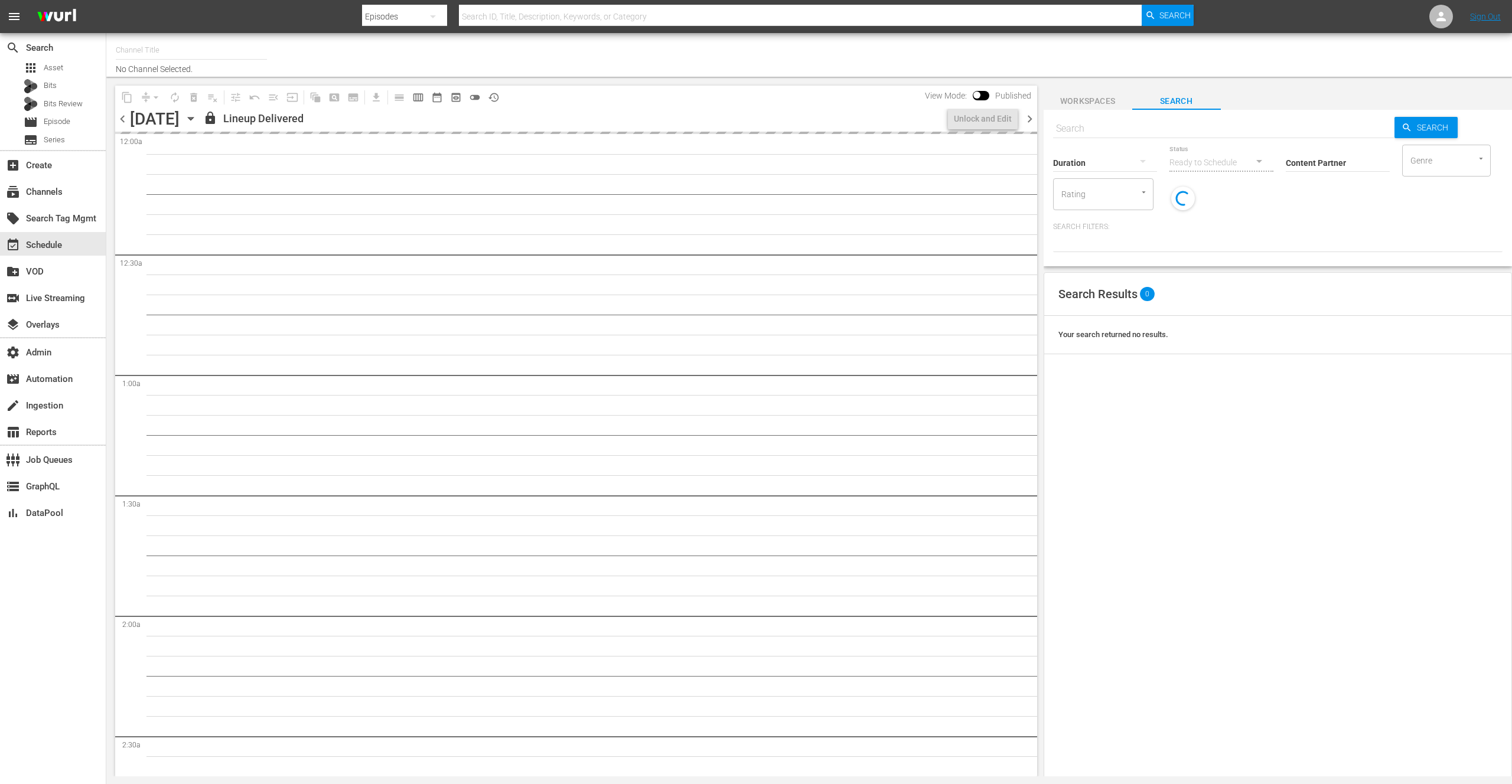
type input "Gusto TV (Gracenote) (227)"
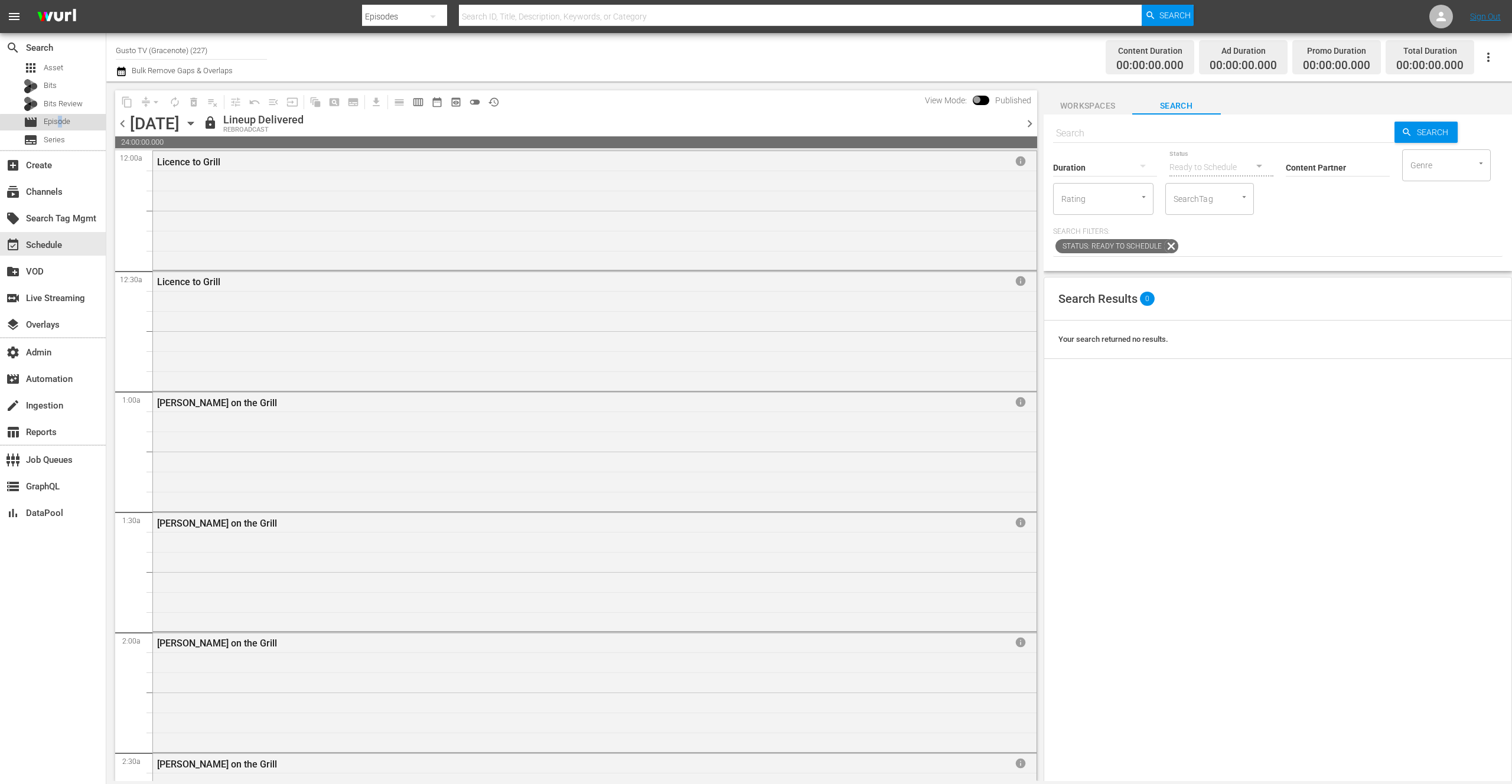
click at [60, 124] on span "Episode" at bounding box center [57, 122] width 27 height 12
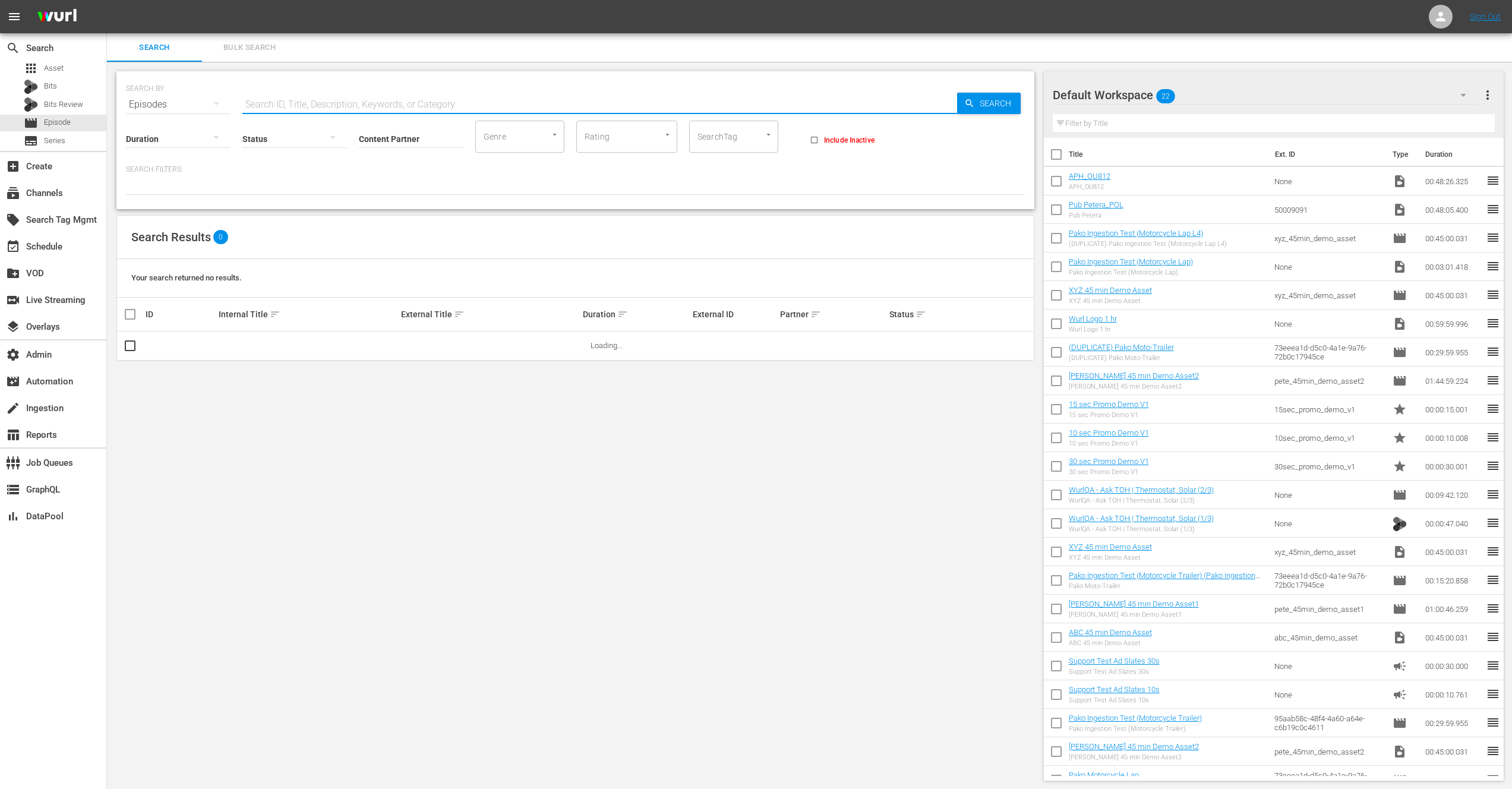
click at [435, 105] on input "text" at bounding box center [599, 104] width 715 height 29
type input "pako"
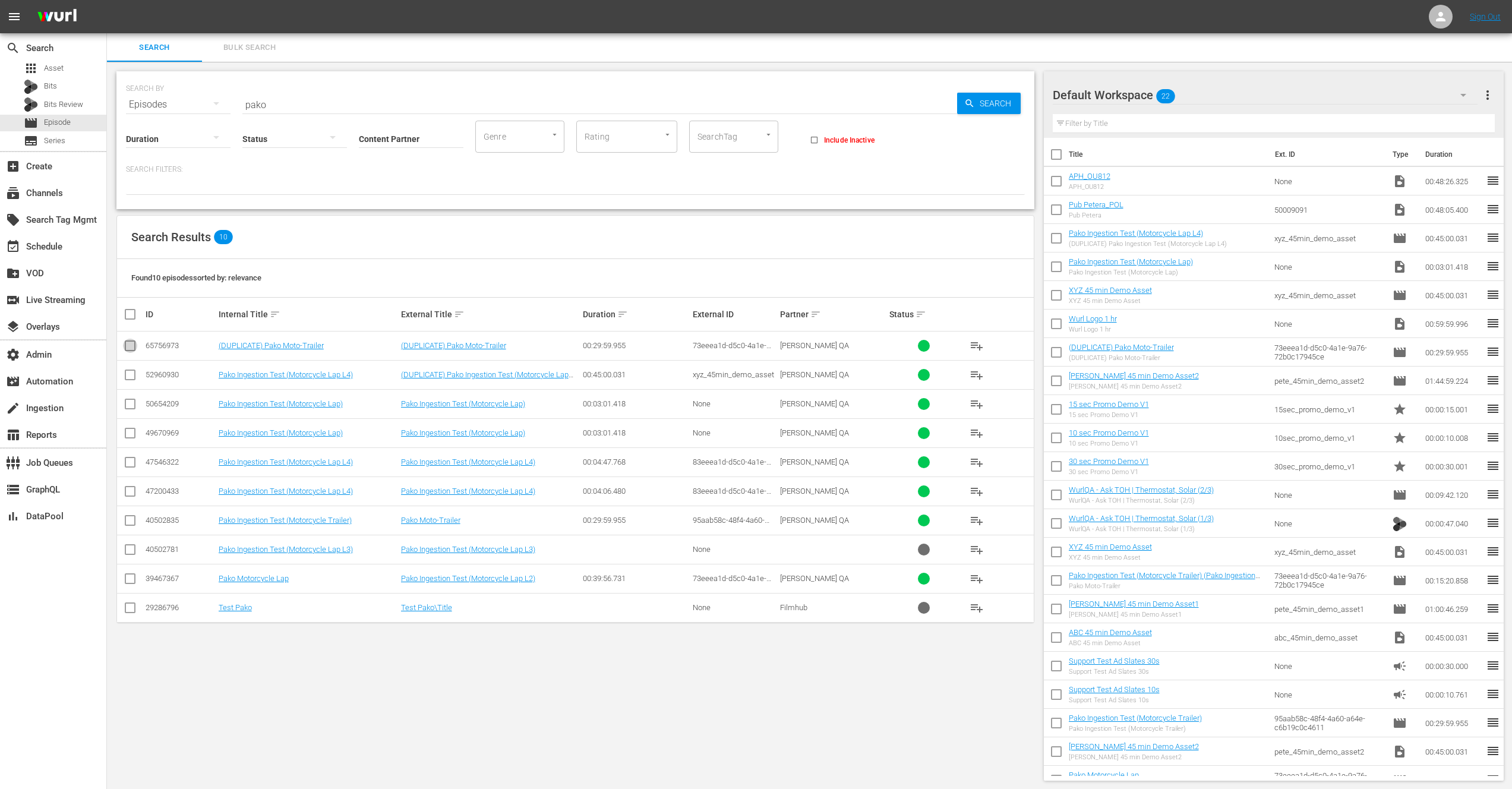
click at [127, 346] on input "checkbox" at bounding box center [129, 347] width 14 height 14
checkbox input "true"
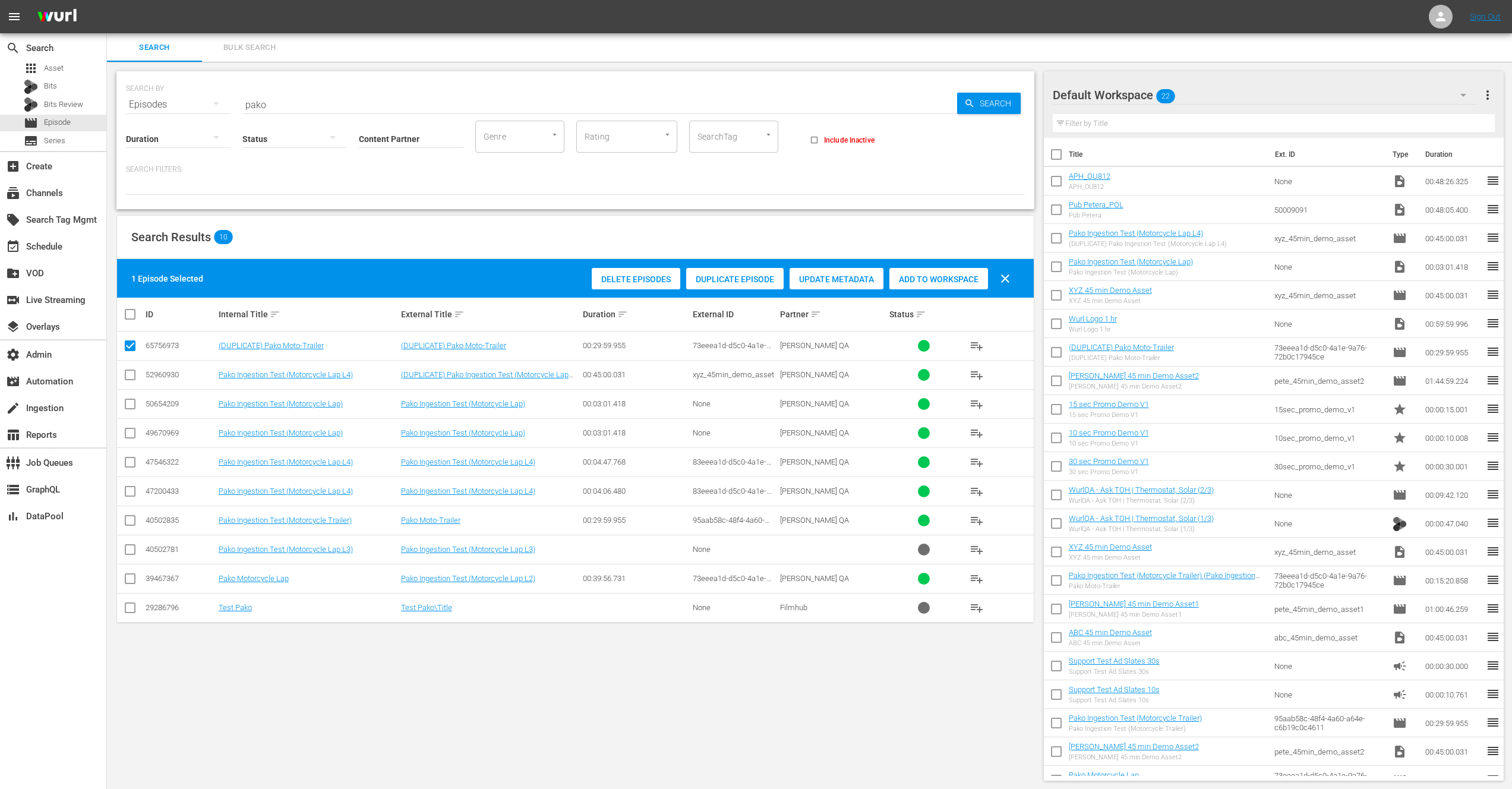
click at [837, 281] on span "Update Metadata" at bounding box center [836, 279] width 94 height 10
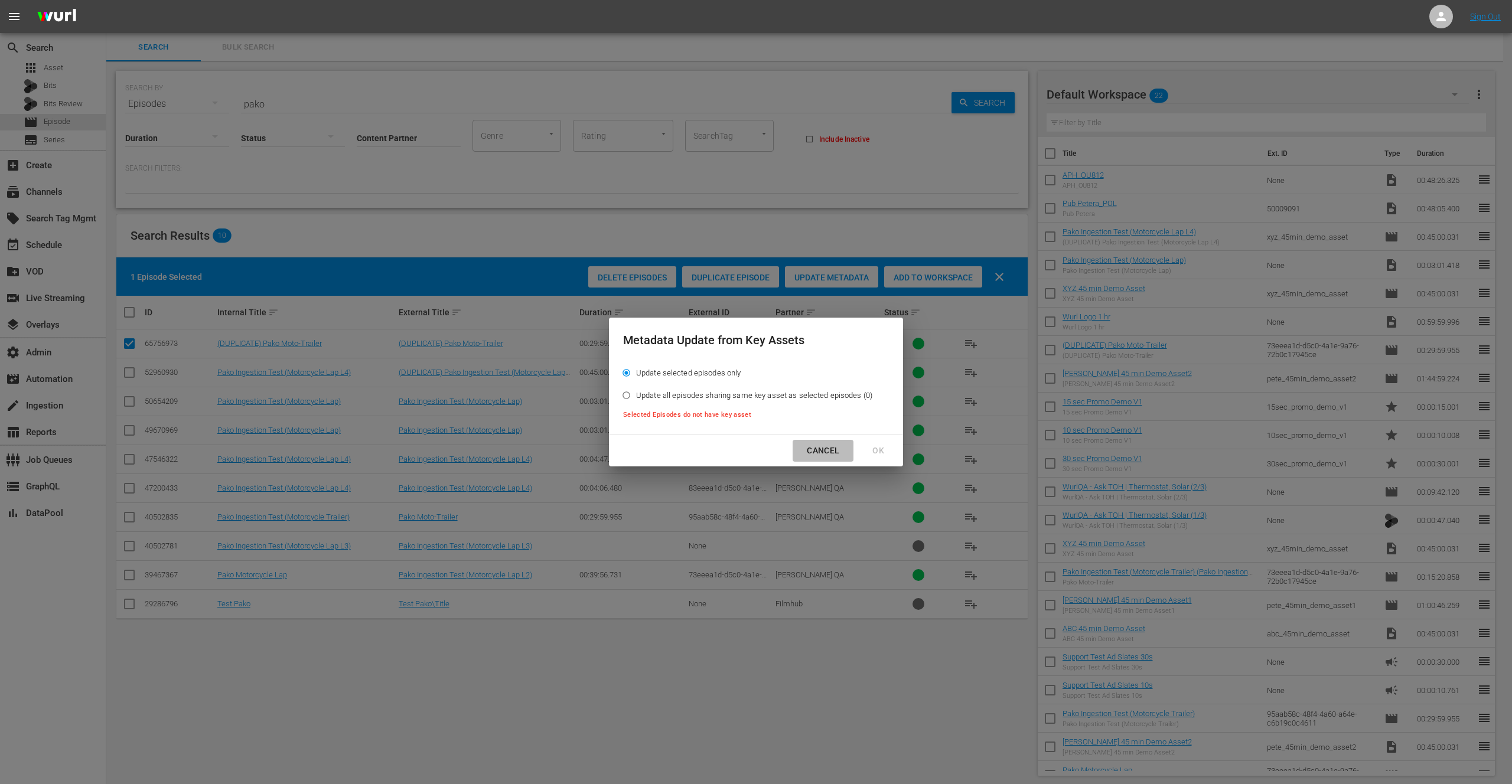
click at [816, 449] on div "Cancel" at bounding box center [823, 451] width 51 height 14
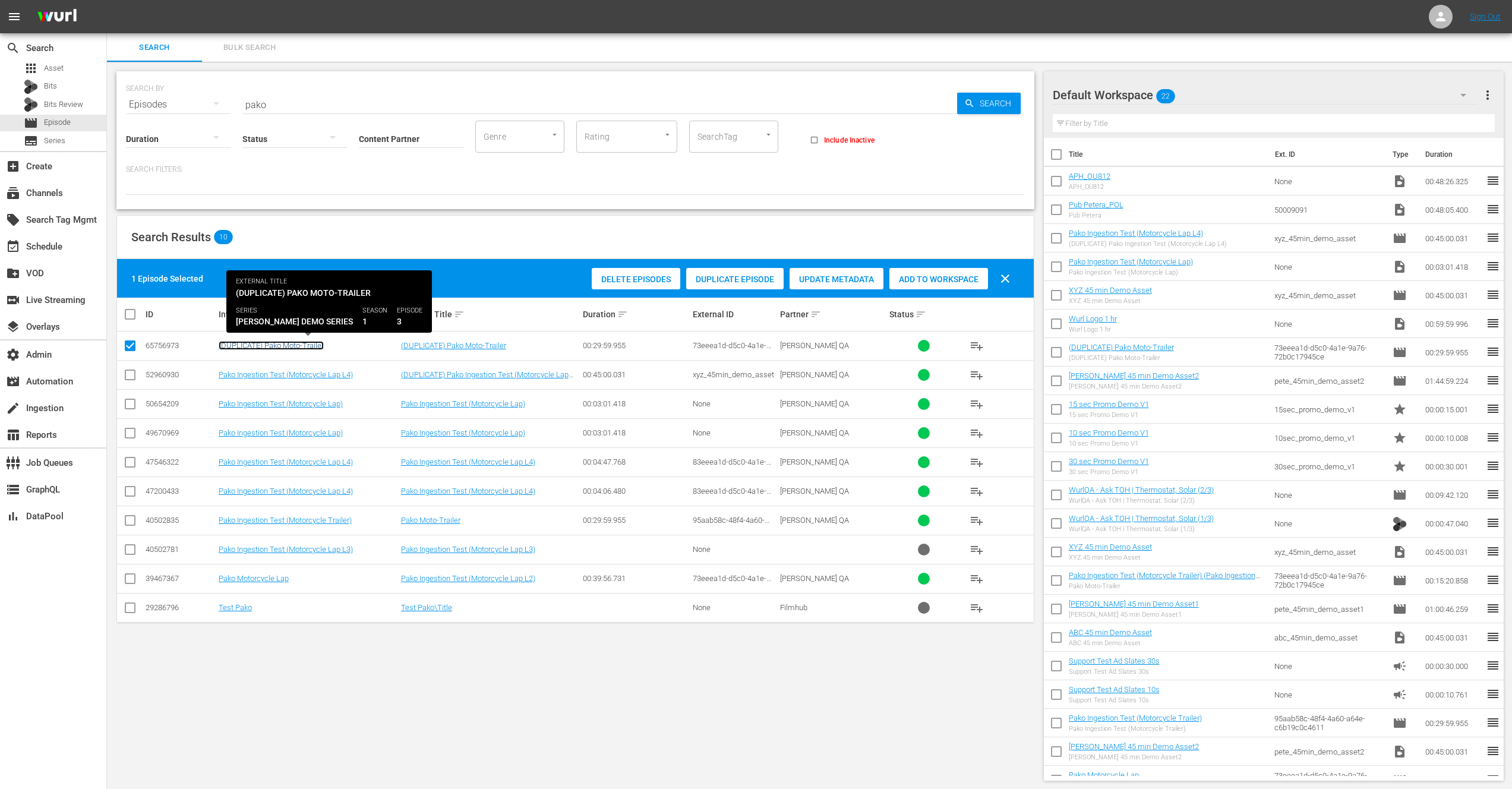
click at [301, 341] on link "(DUPLICATE) Pako Moto-Trailer" at bounding box center [271, 345] width 105 height 9
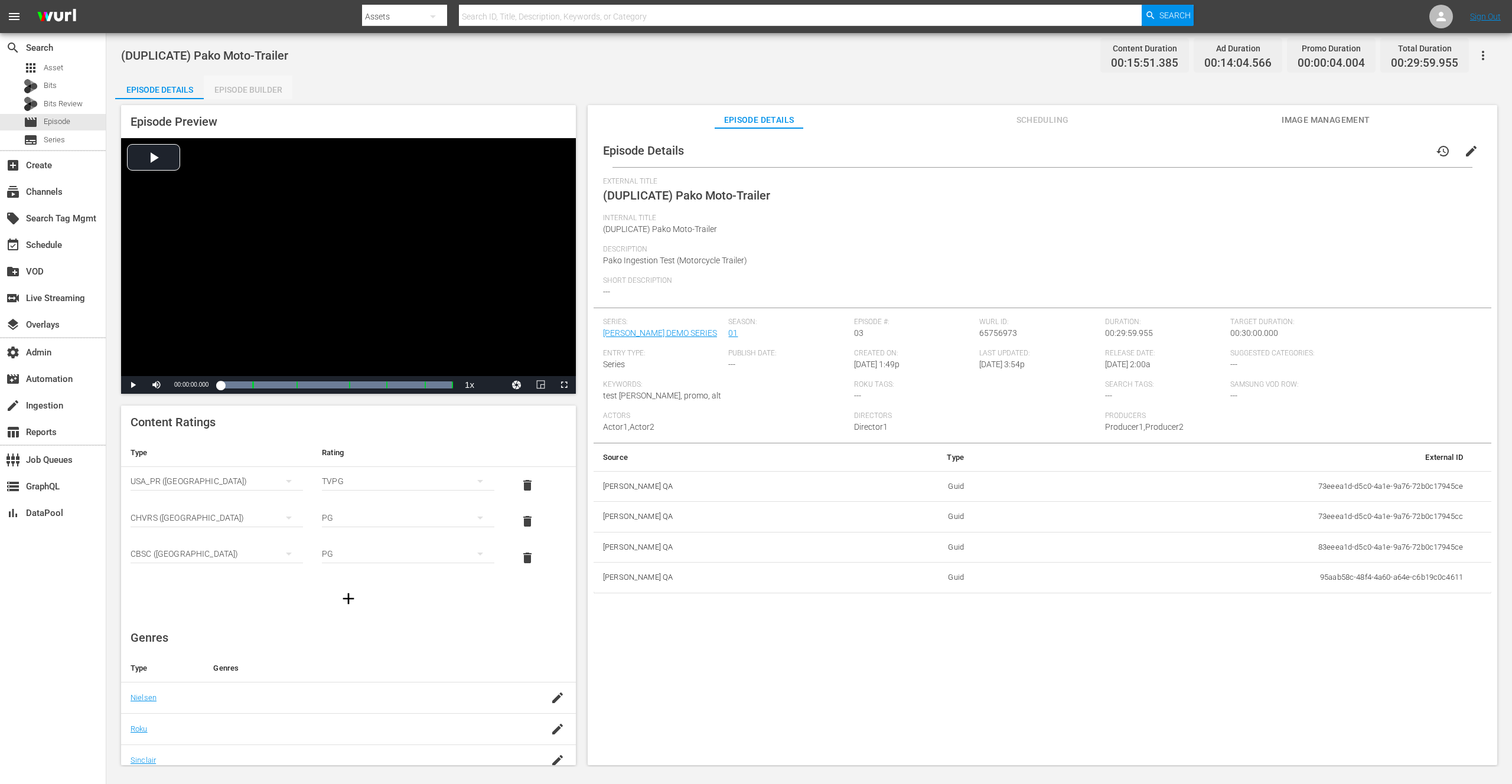
click at [235, 89] on div "Episode Builder" at bounding box center [248, 89] width 89 height 28
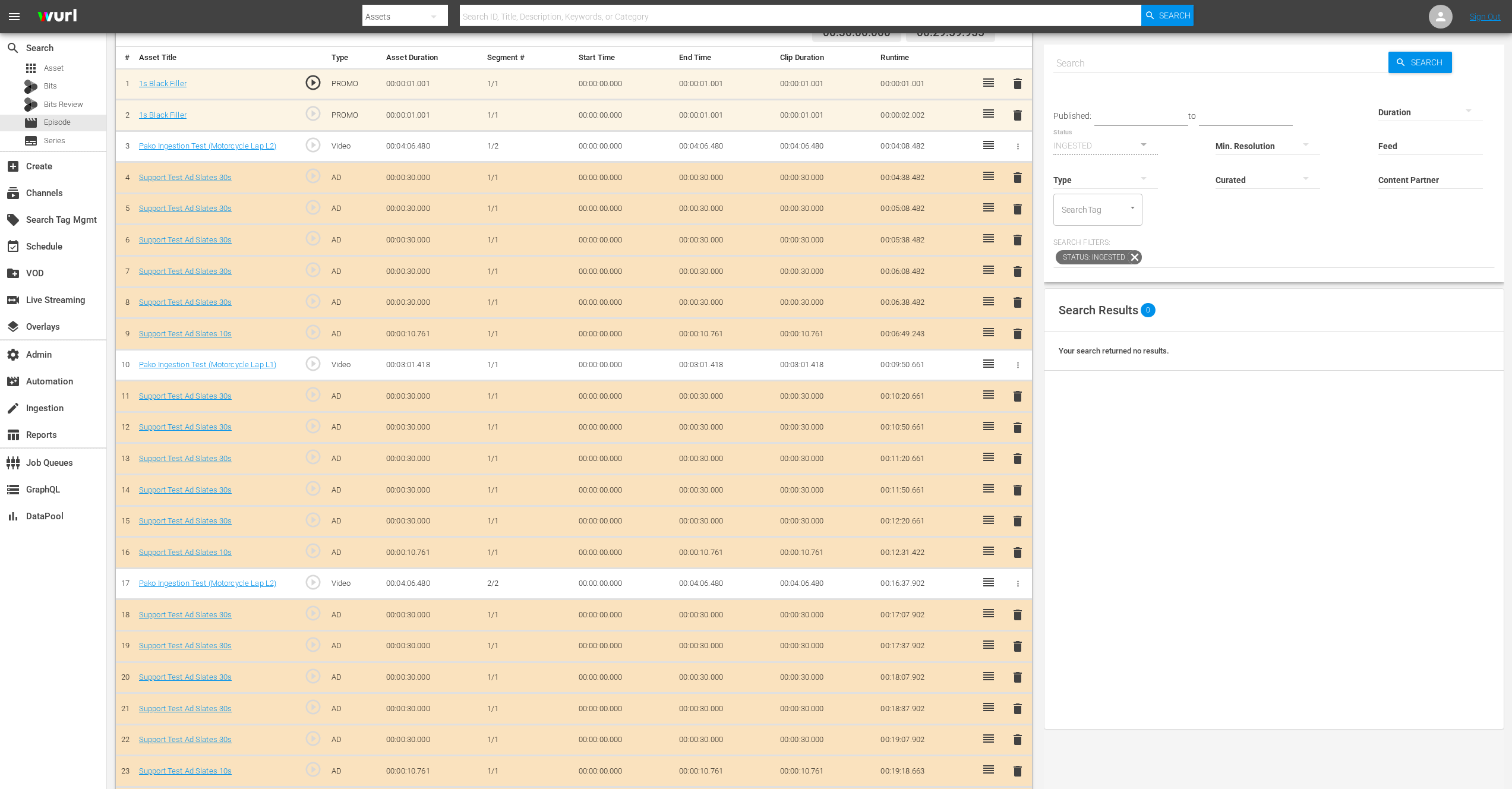
scroll to position [78, 0]
